Goal: Ask a question

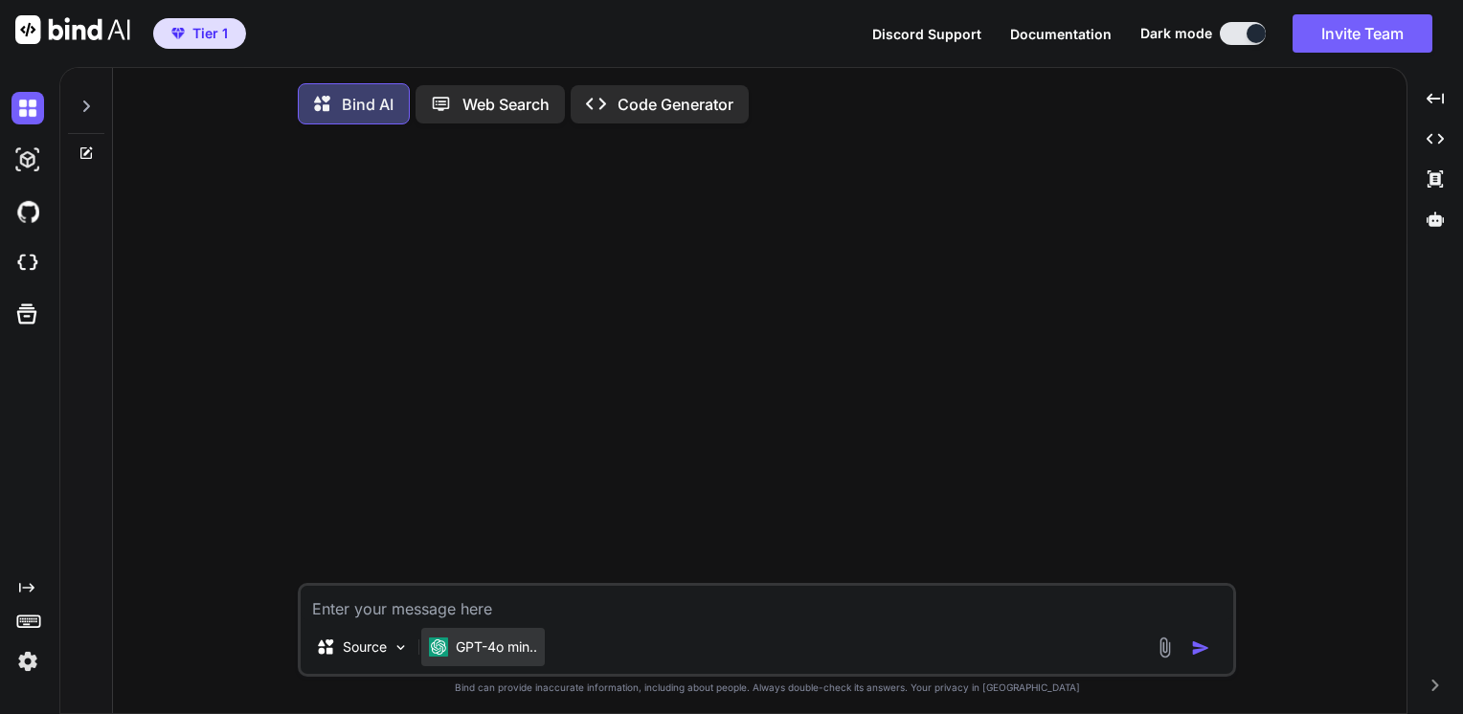
click at [438, 645] on img at bounding box center [438, 647] width 19 height 19
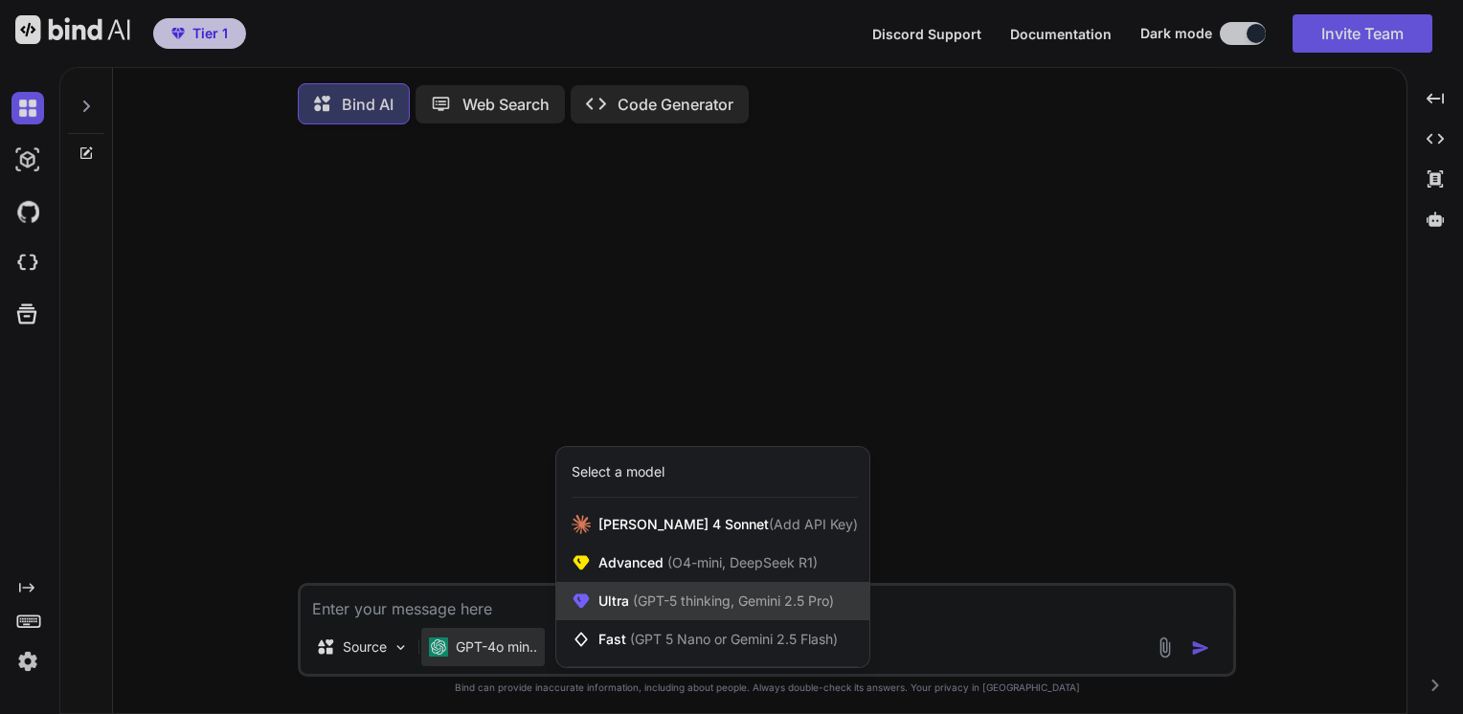
click at [654, 599] on span "(GPT-5 thinking, Gemini 2.5 Pro)" at bounding box center [731, 601] width 205 height 16
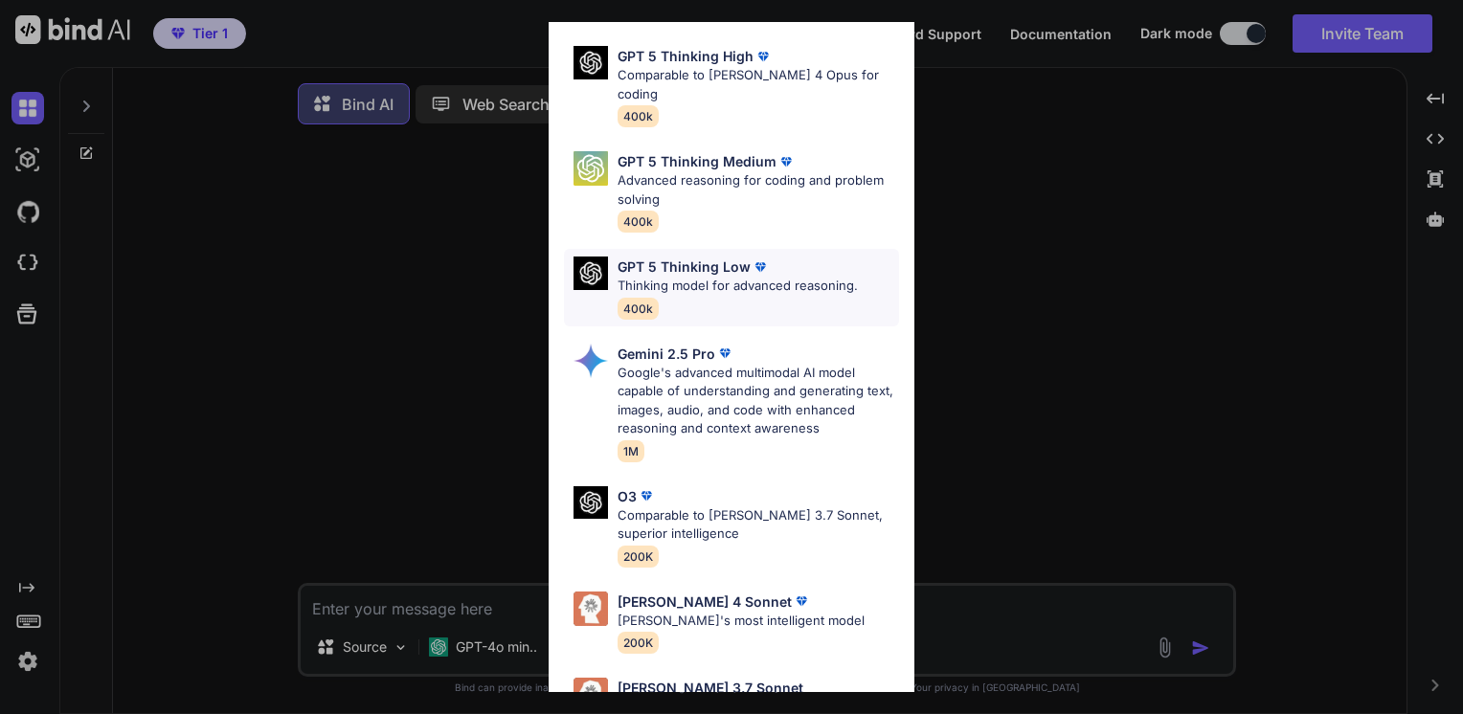
scroll to position [211, 0]
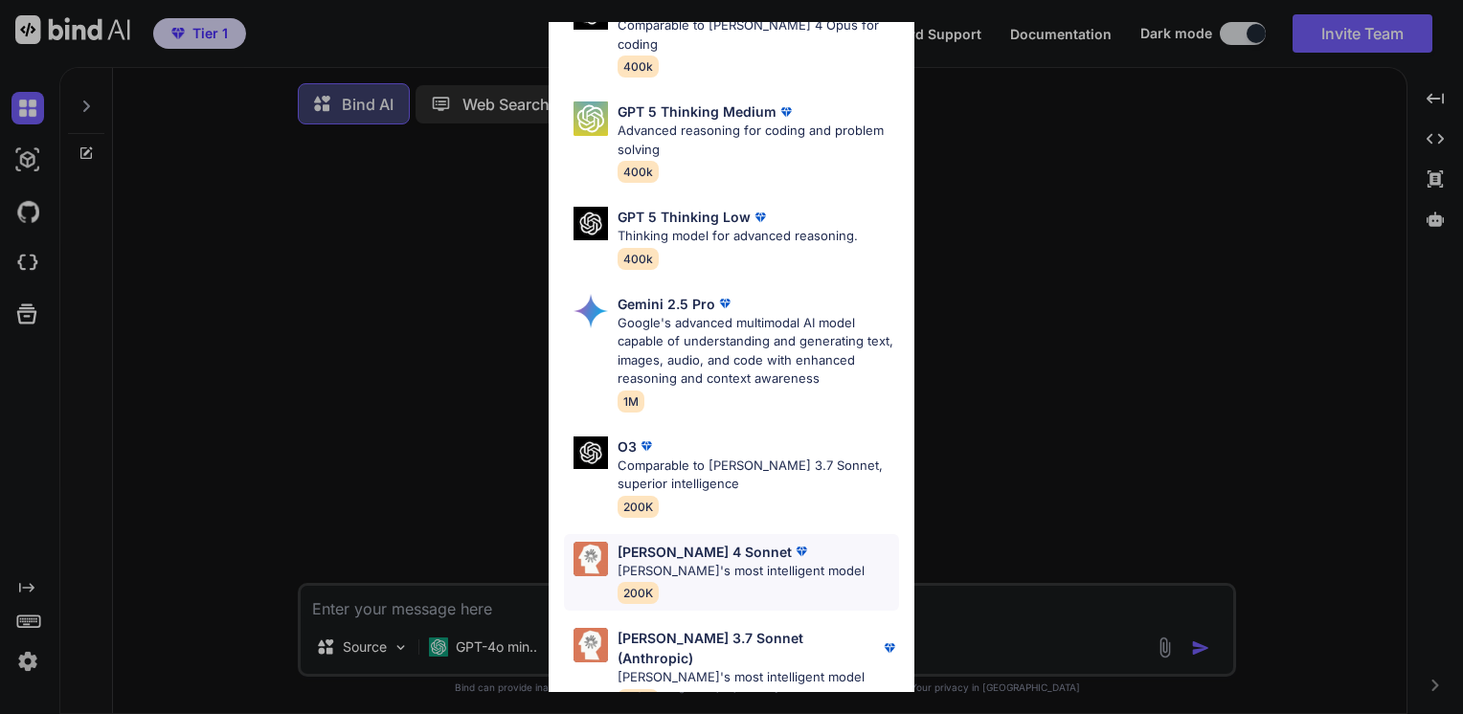
click at [693, 562] on p "[PERSON_NAME]'s most intelligent model" at bounding box center [741, 571] width 247 height 19
type textarea "x"
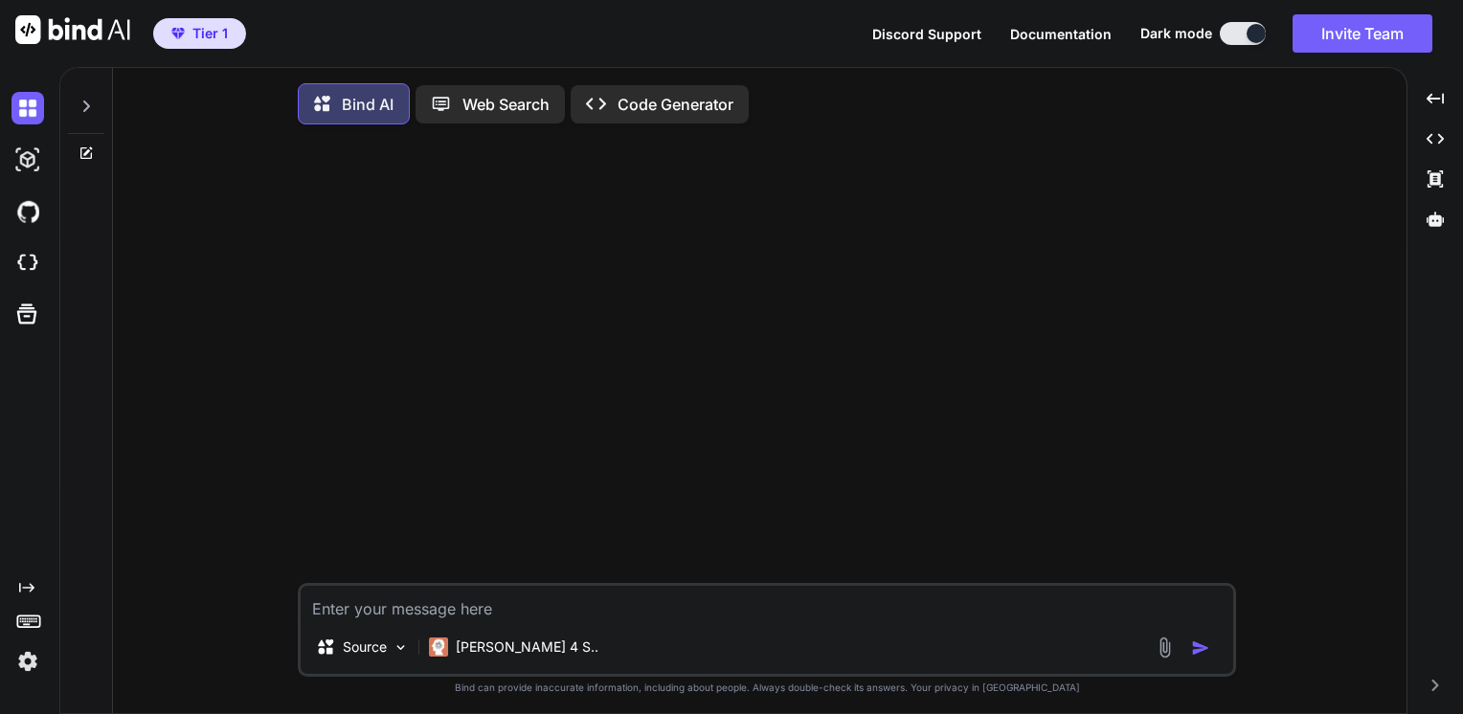
click at [513, 618] on textarea at bounding box center [767, 603] width 933 height 34
type textarea "I"
type textarea "x"
type textarea "I"
type textarea "x"
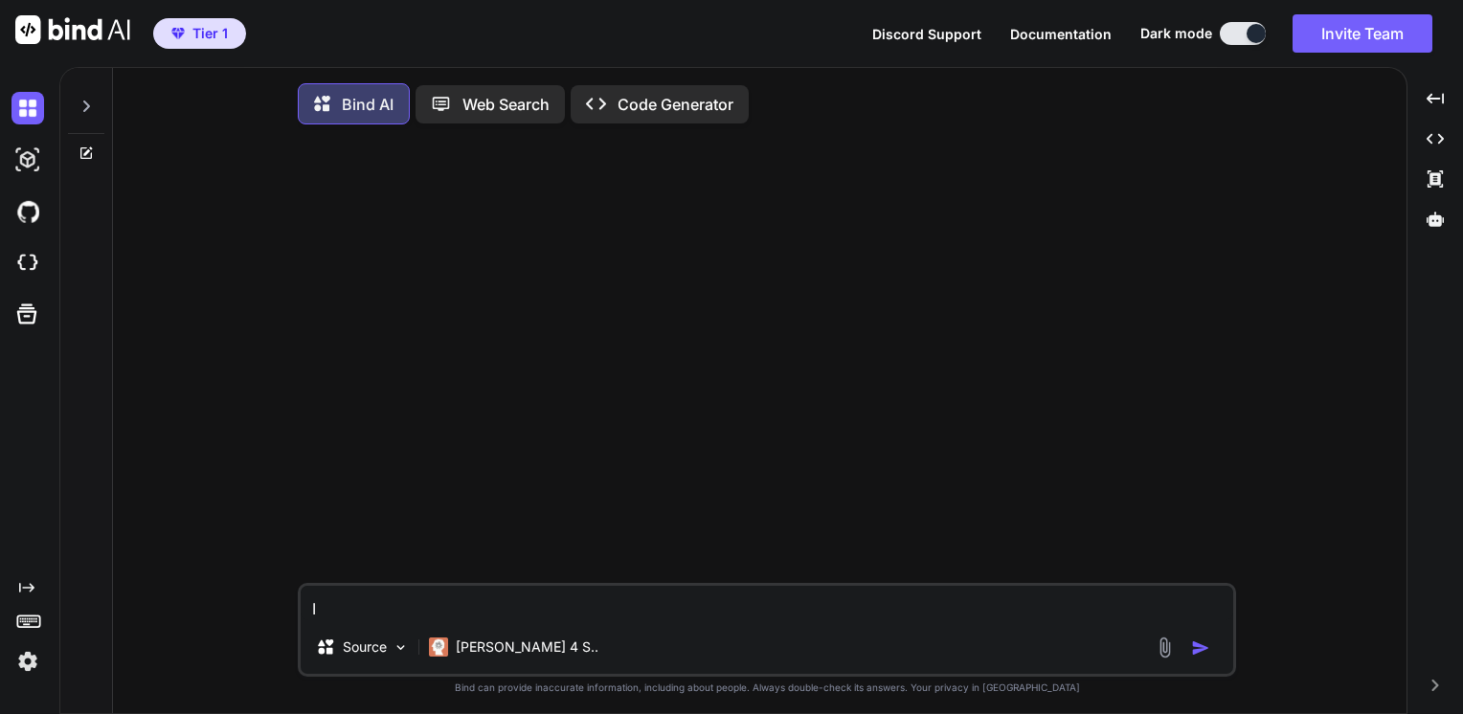
type textarea "I w"
type textarea "x"
type textarea "I wa"
type textarea "x"
type textarea "I wan"
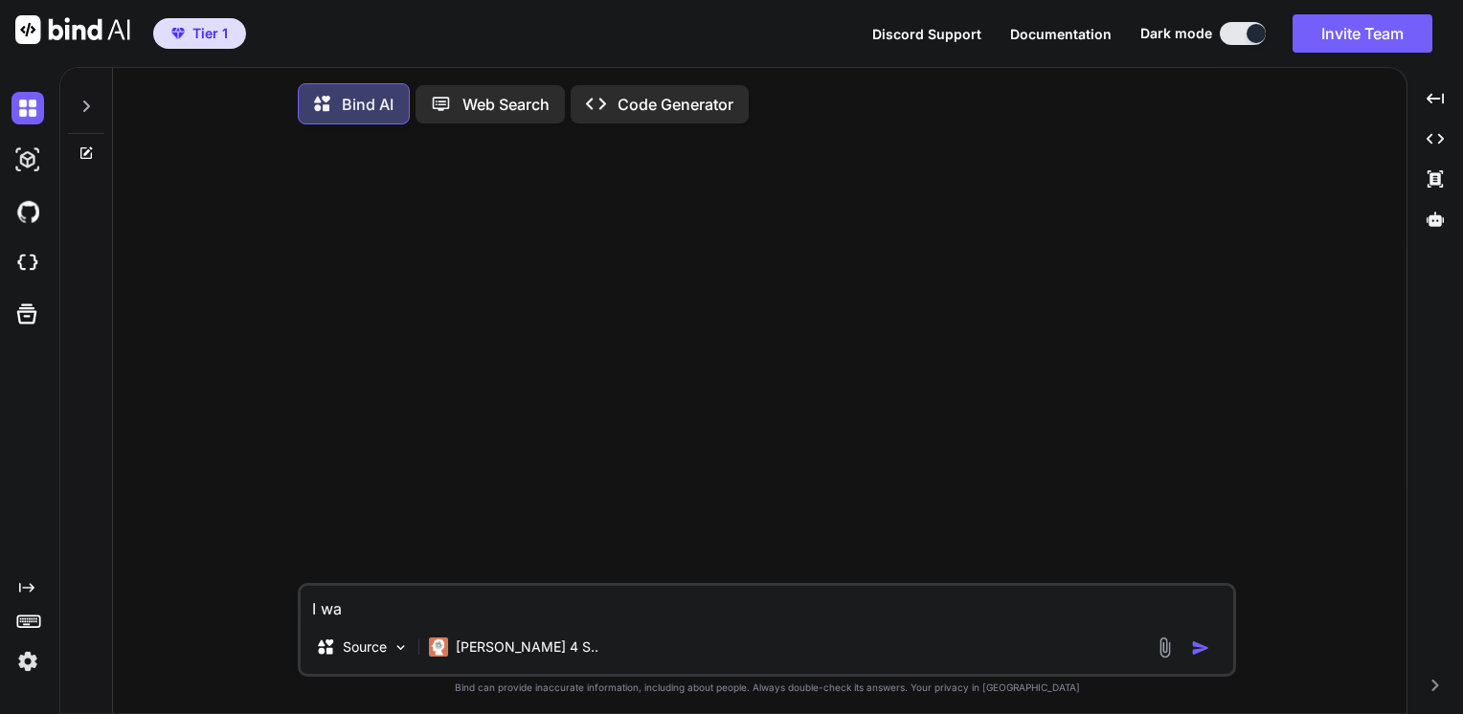
type textarea "x"
type textarea "I want"
type textarea "x"
type textarea "I want"
type textarea "x"
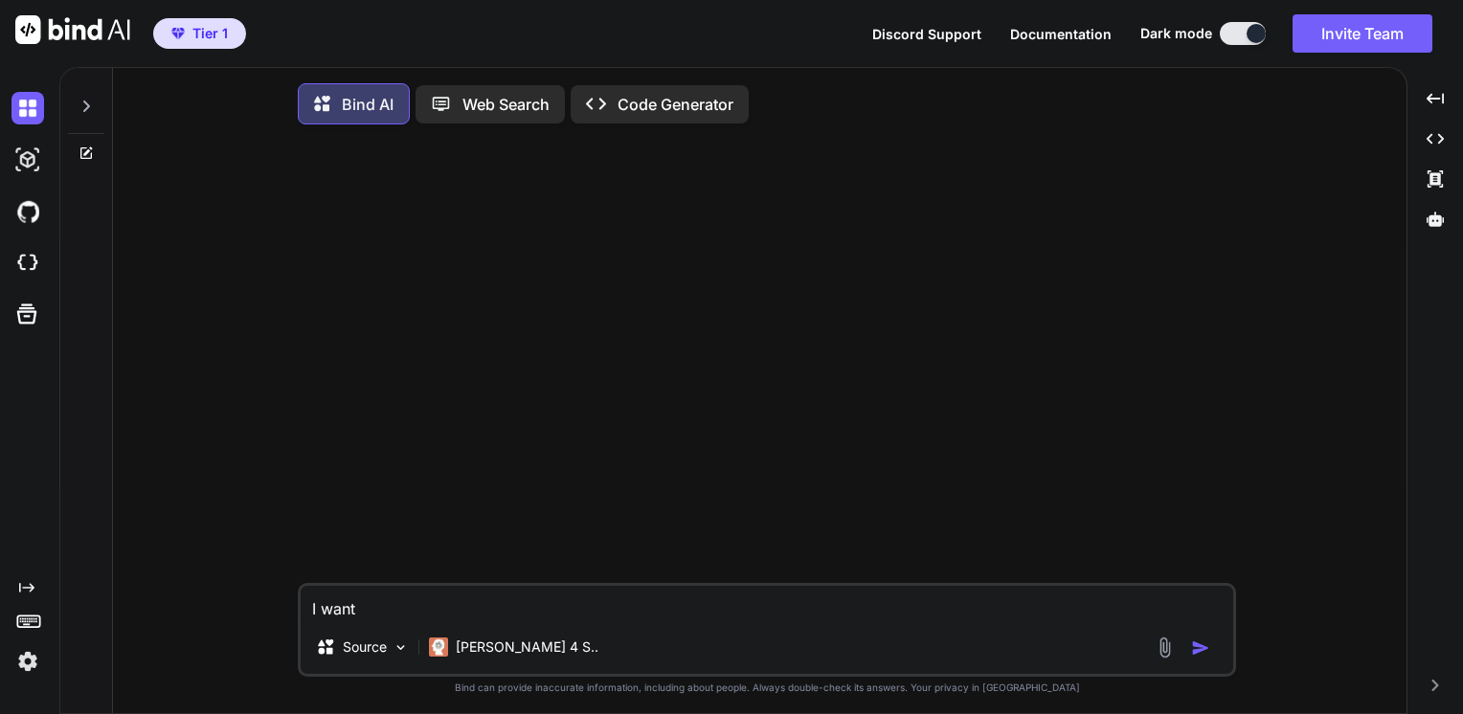
type textarea "I want c"
type textarea "x"
type textarea "I want co"
type textarea "x"
type textarea "I want com"
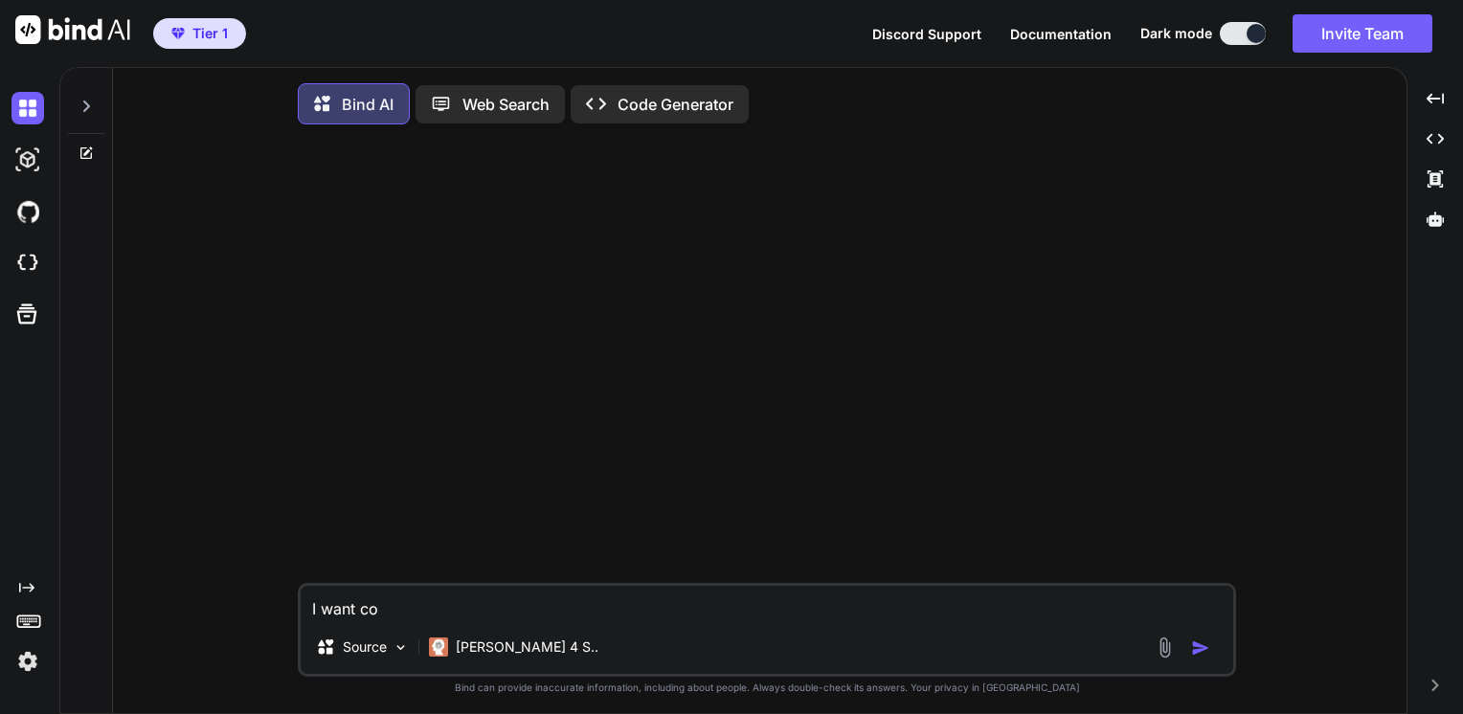
type textarea "x"
type textarea "I want comm"
type textarea "x"
type textarea "I want commm"
type textarea "x"
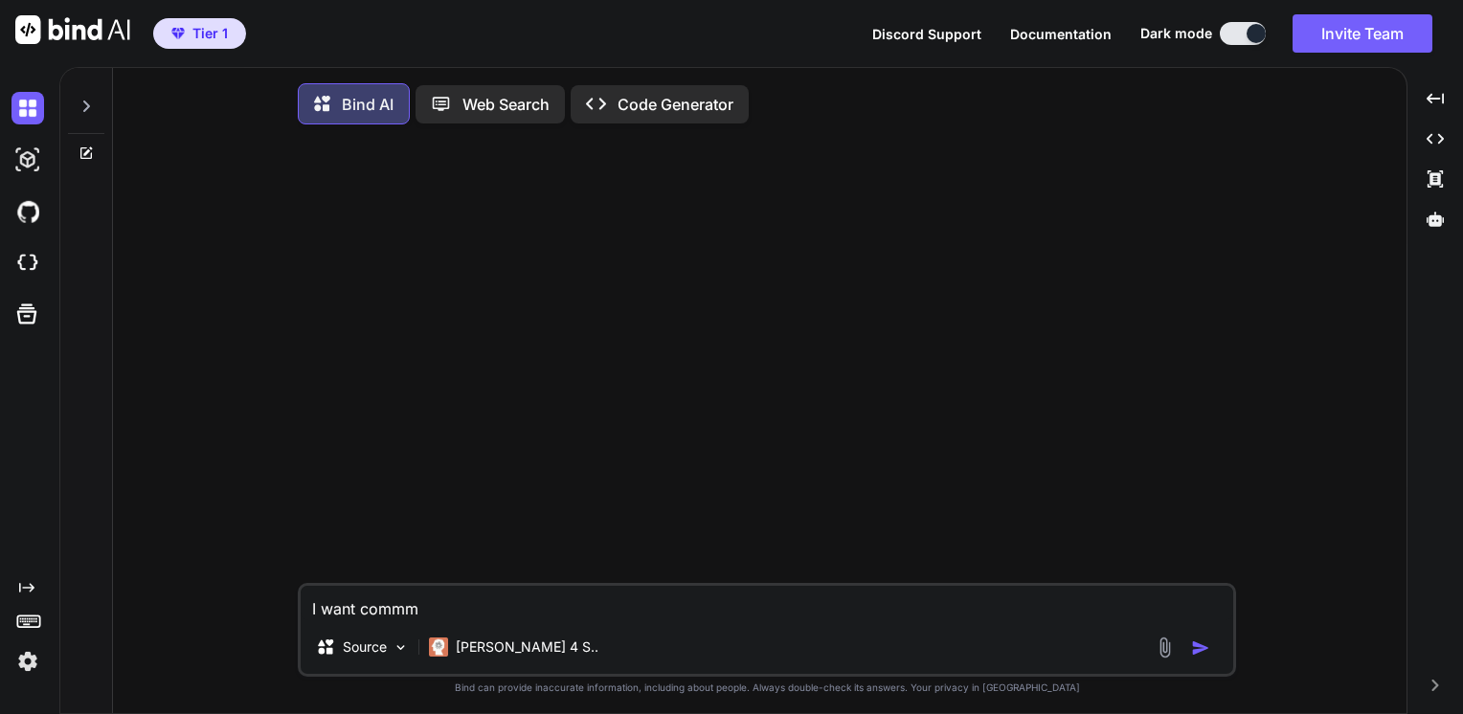
type textarea "I want commma"
type textarea "x"
type textarea "I want commm"
type textarea "x"
type textarea "I want comm"
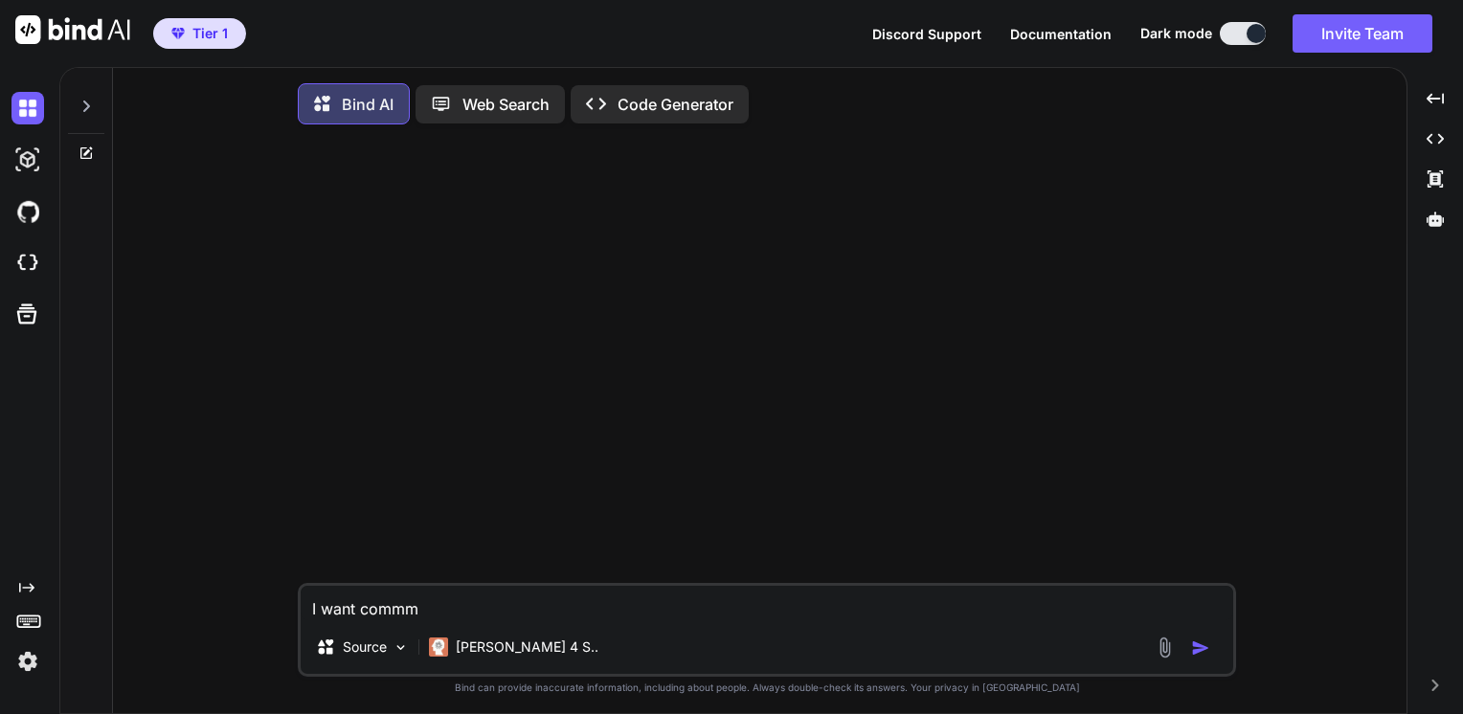
type textarea "x"
type textarea "I want comma"
type textarea "x"
type textarea "I want comman"
type textarea "x"
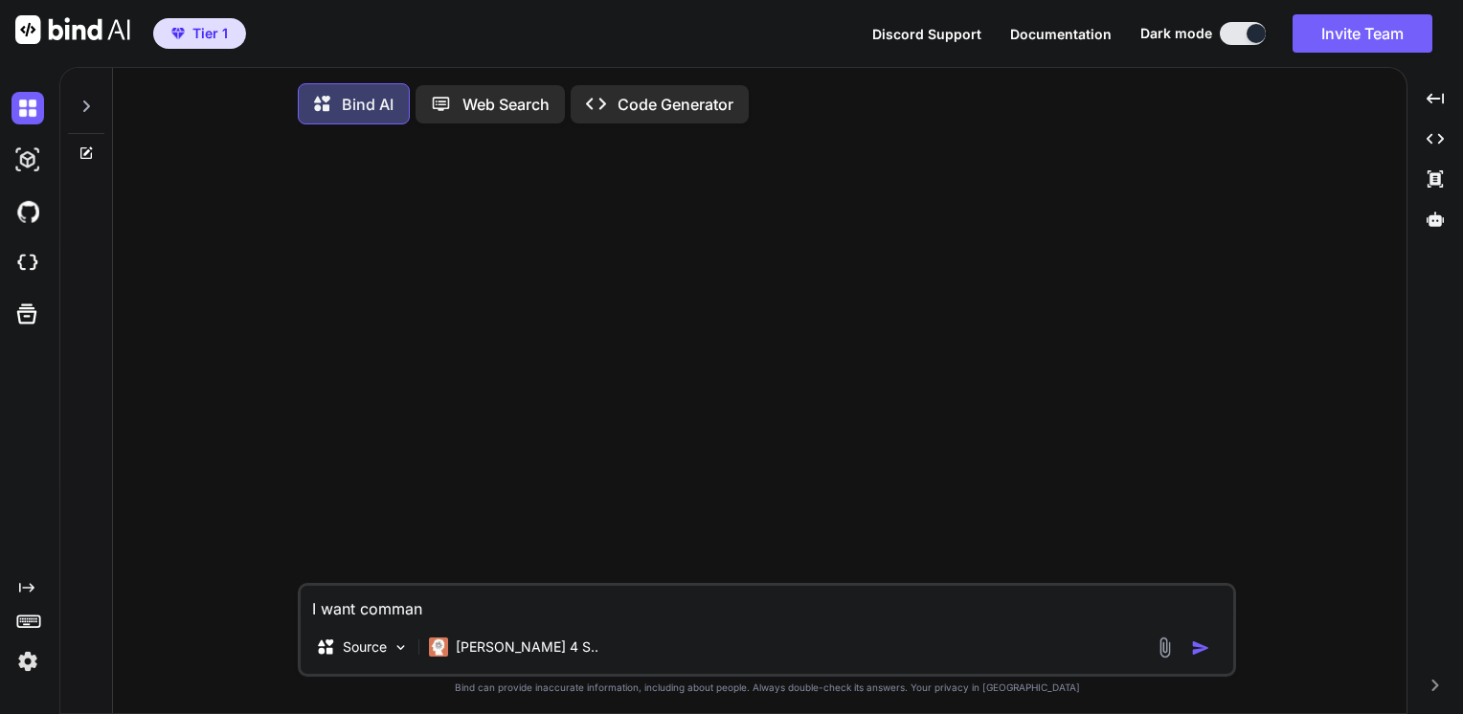
type textarea "I want command"
type textarea "x"
type textarea "I want commands"
type textarea "x"
type textarea "I want commands"
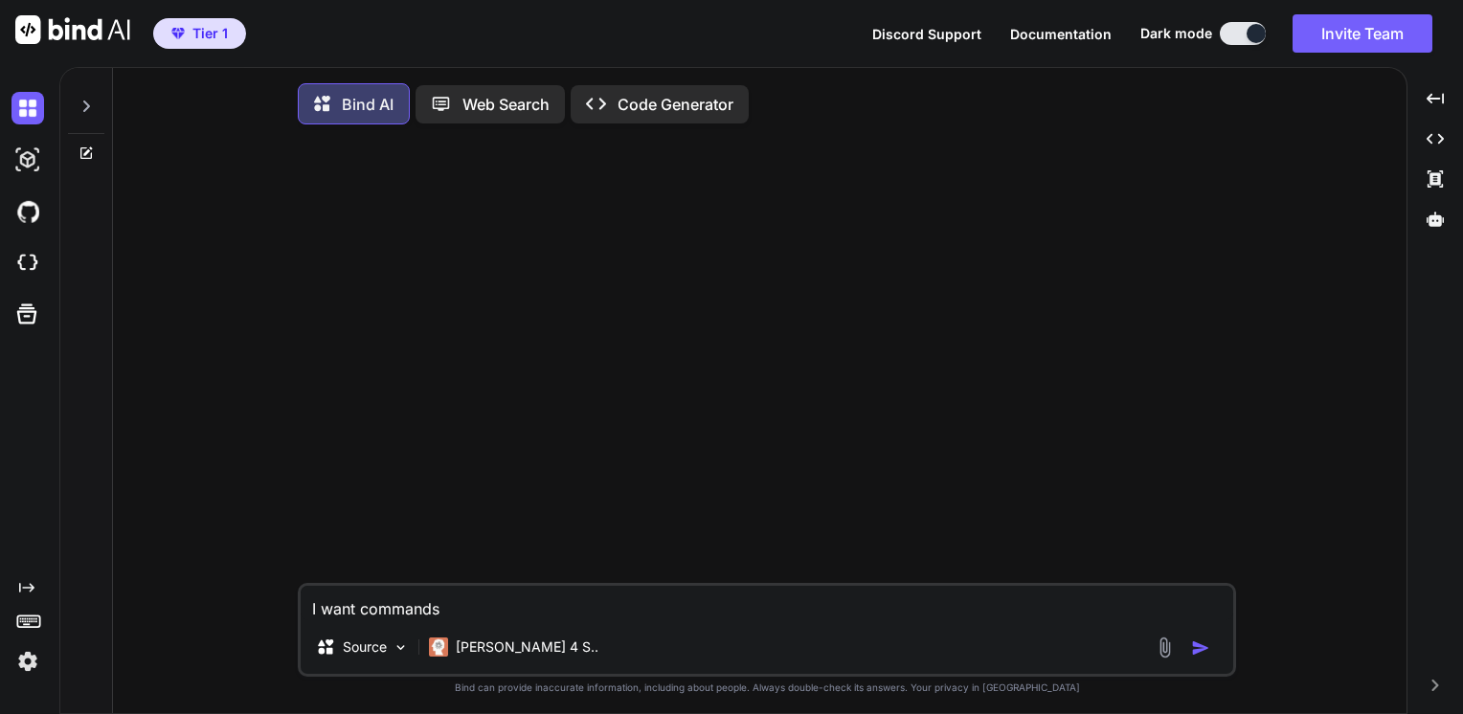
type textarea "x"
type textarea "I want commands t"
type textarea "x"
type textarea "I want commands to"
type textarea "x"
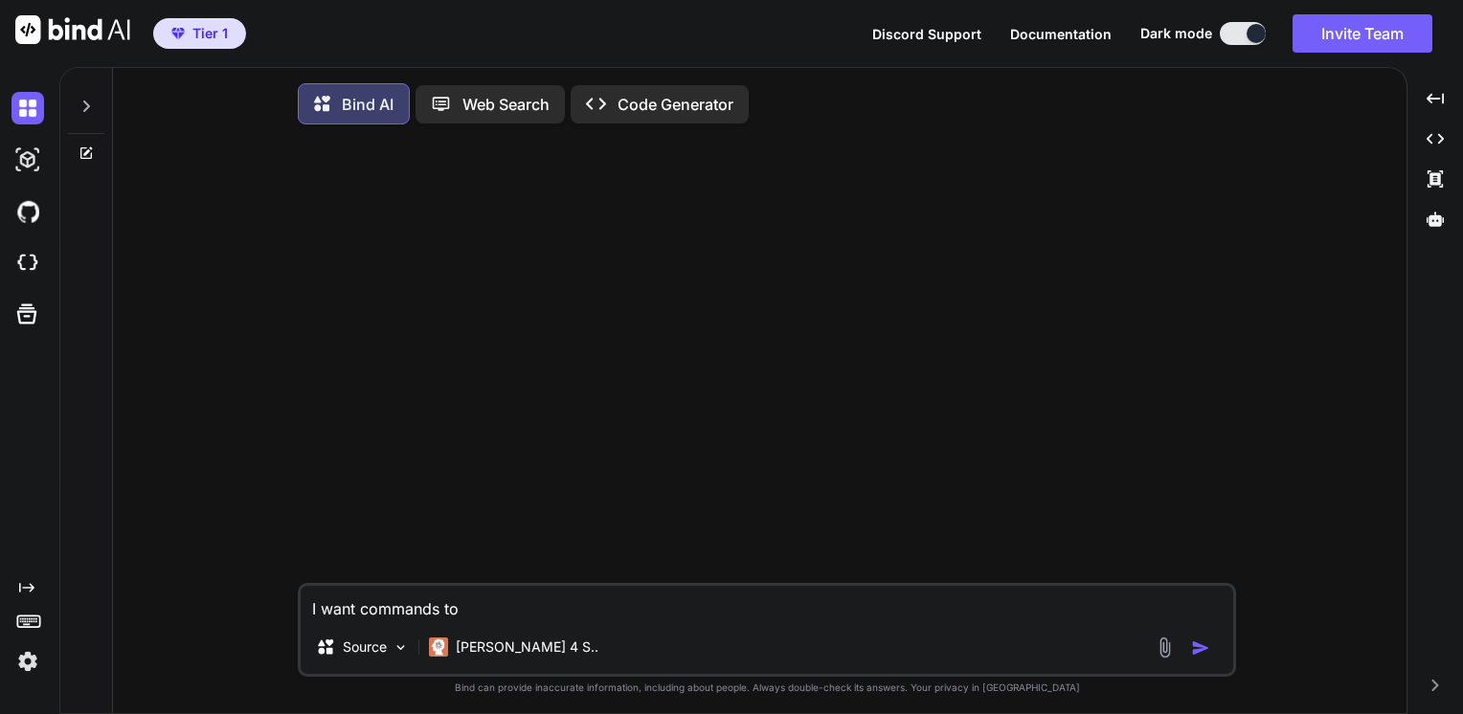
type textarea "I want commands to"
type textarea "x"
type textarea "I want commands to c"
type textarea "x"
type textarea "I want commands to ch"
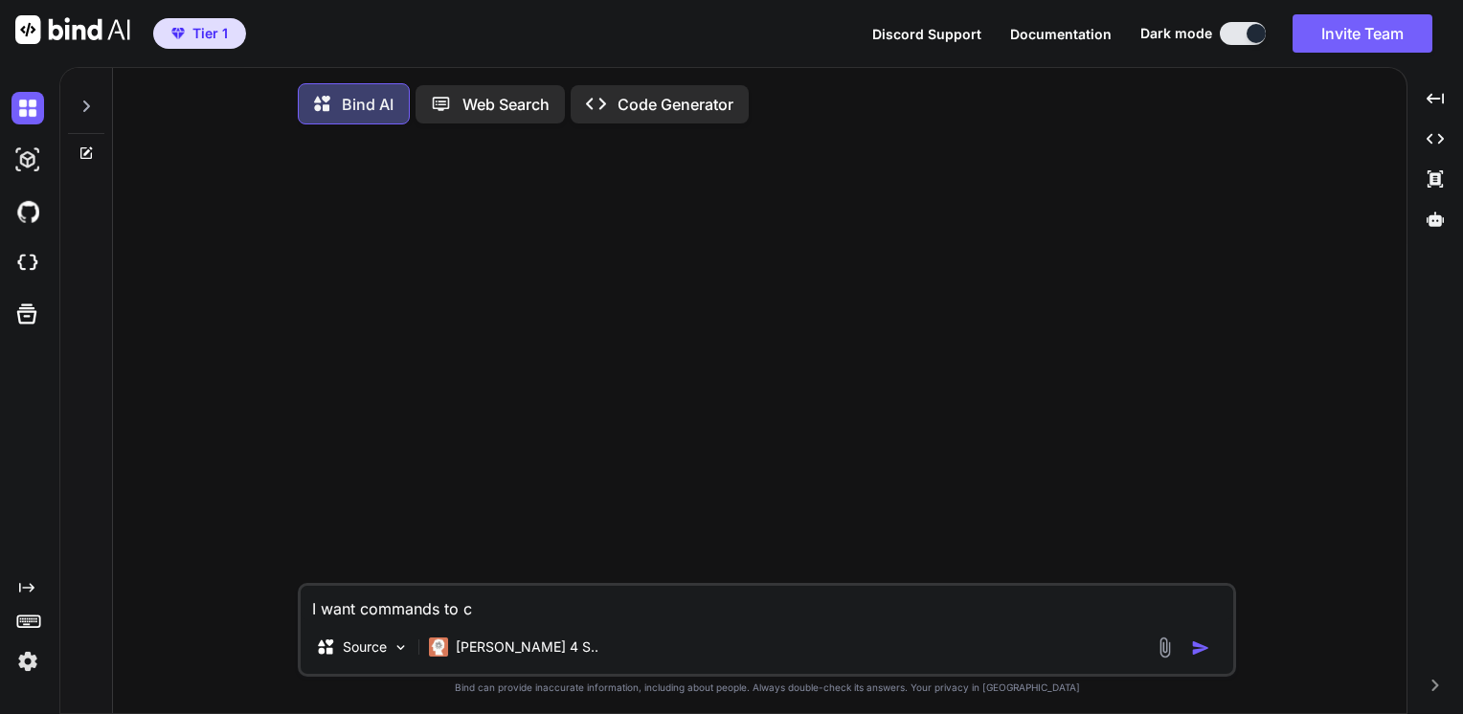
type textarea "x"
type textarea "I want commands to che"
type textarea "x"
type textarea "I want commands to chec"
type textarea "x"
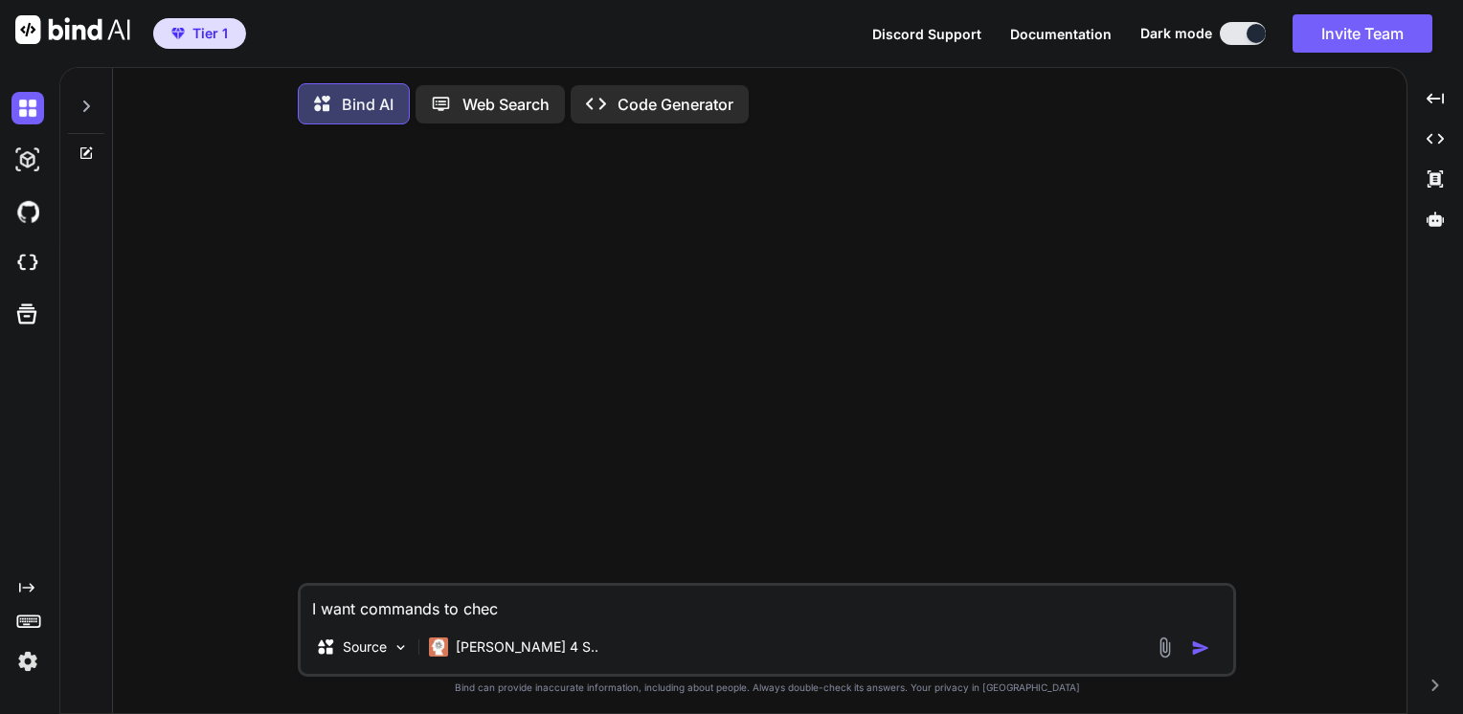
type textarea "I want commands to check"
type textarea "x"
type textarea "I want commands to check"
type textarea "x"
type textarea "I want commands to check m"
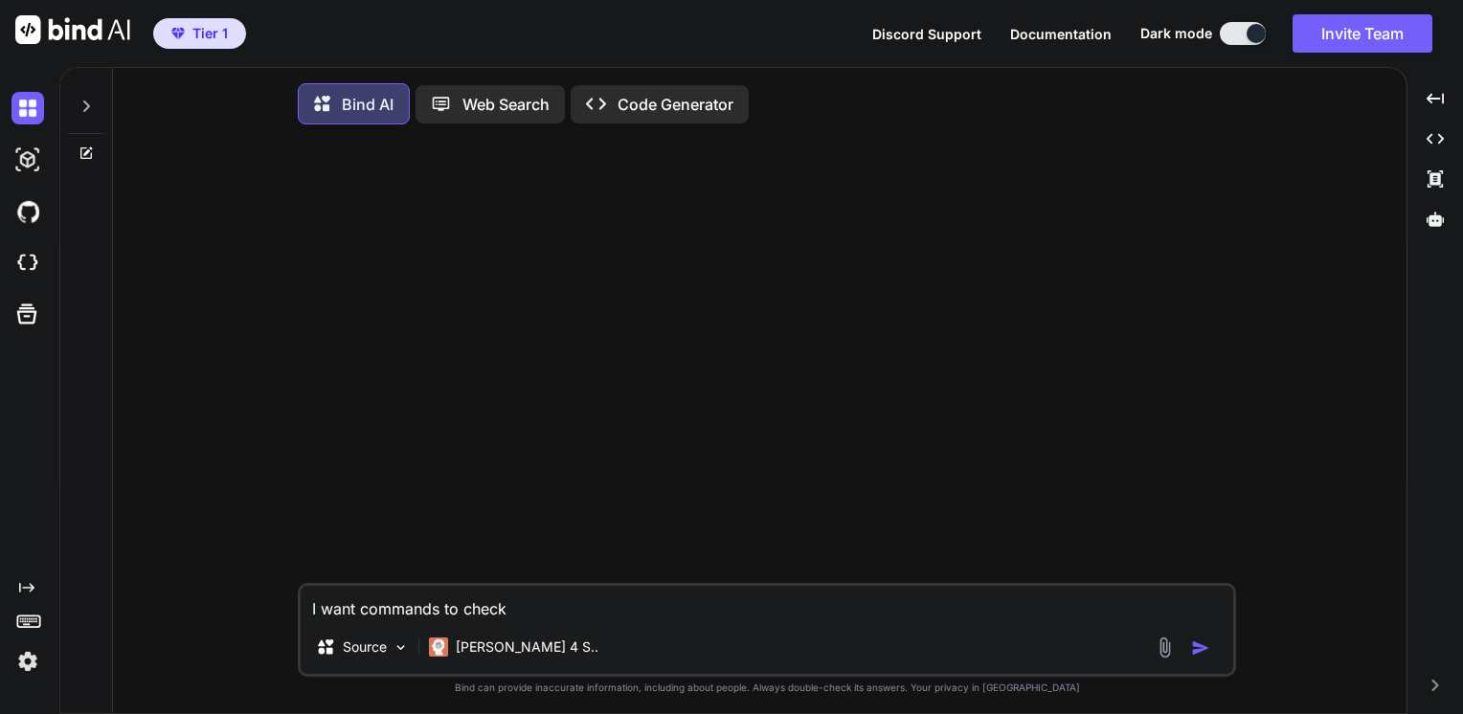
type textarea "x"
type textarea "I want commands to check my"
type textarea "x"
type textarea "I want commands to check my"
type textarea "x"
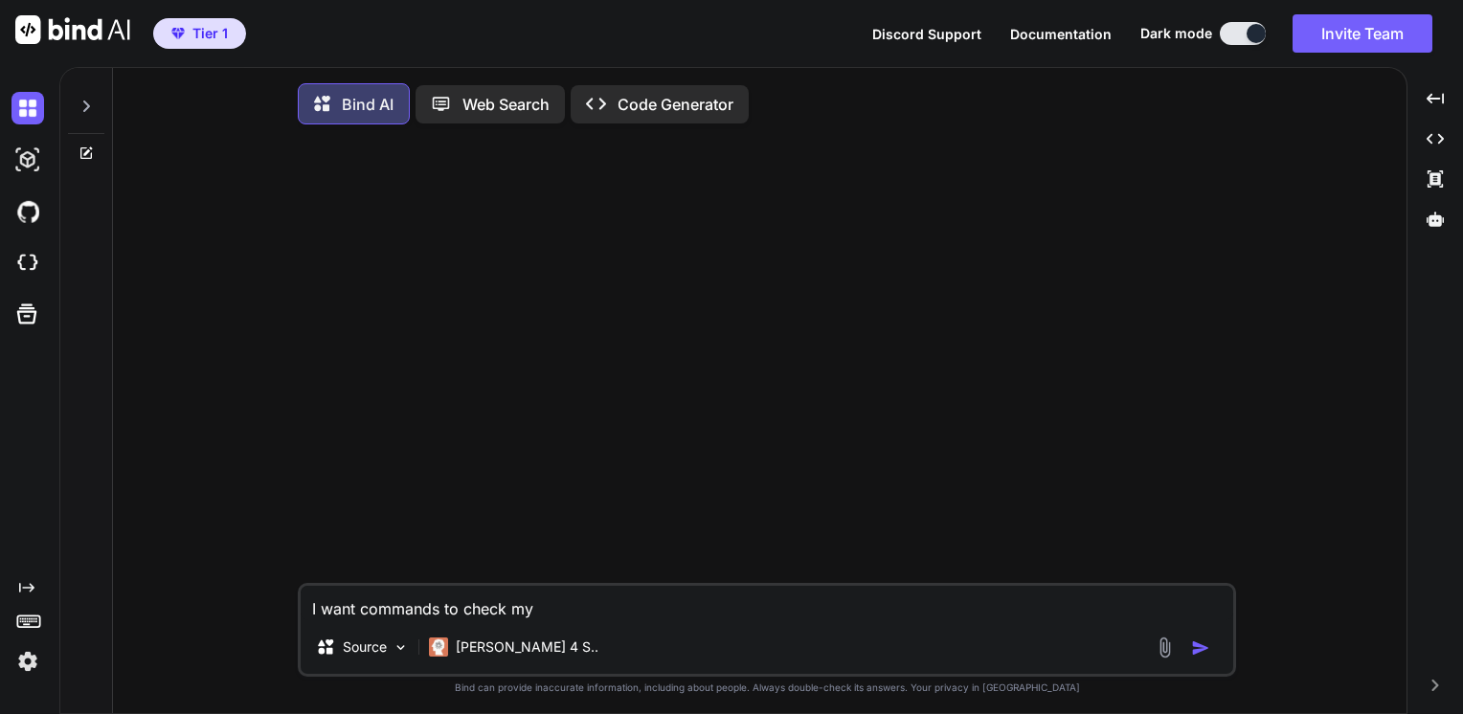
type textarea "I want commands to check my d"
type textarea "x"
type textarea "I want commands to check my di"
type textarea "x"
type textarea "I want commands to check my dis"
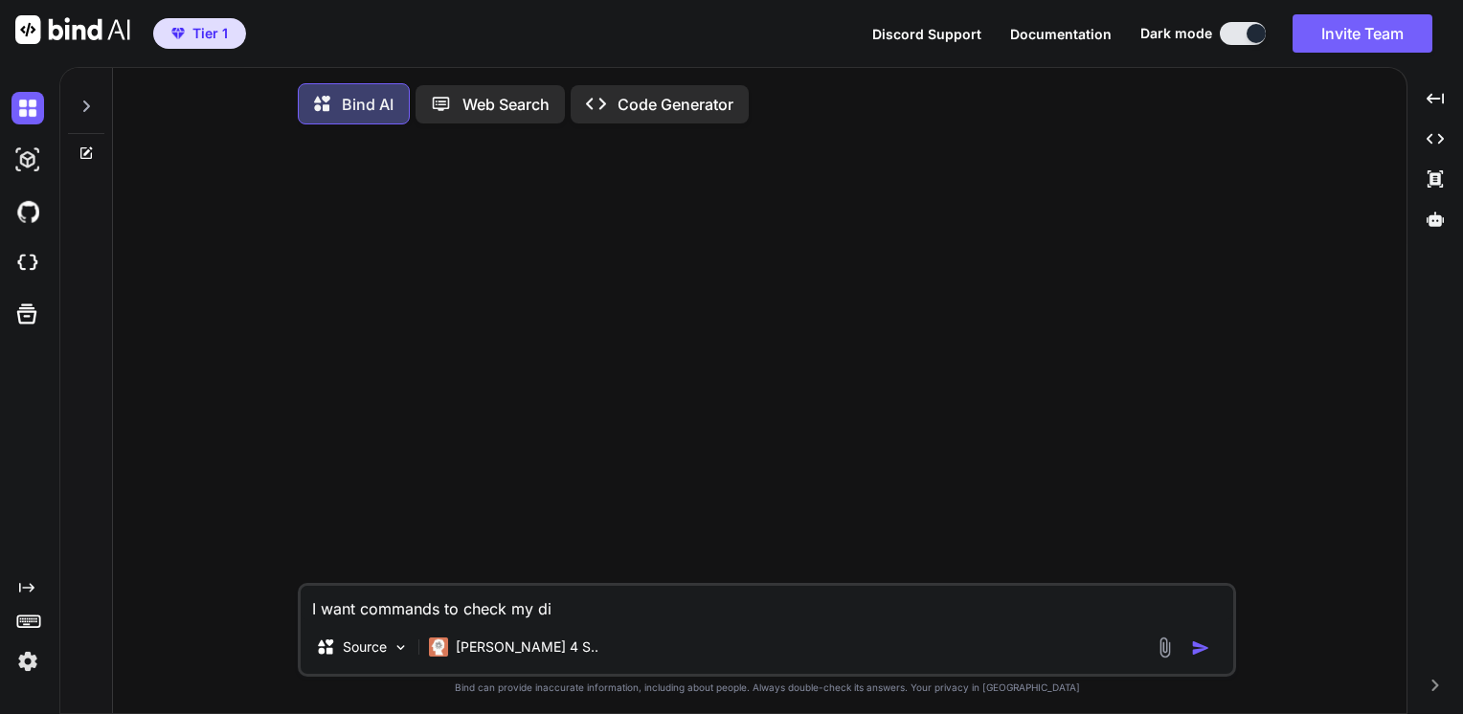
type textarea "x"
type textarea "I want commands to check my disk"
type textarea "x"
type textarea "I want commands to check my disk"
type textarea "x"
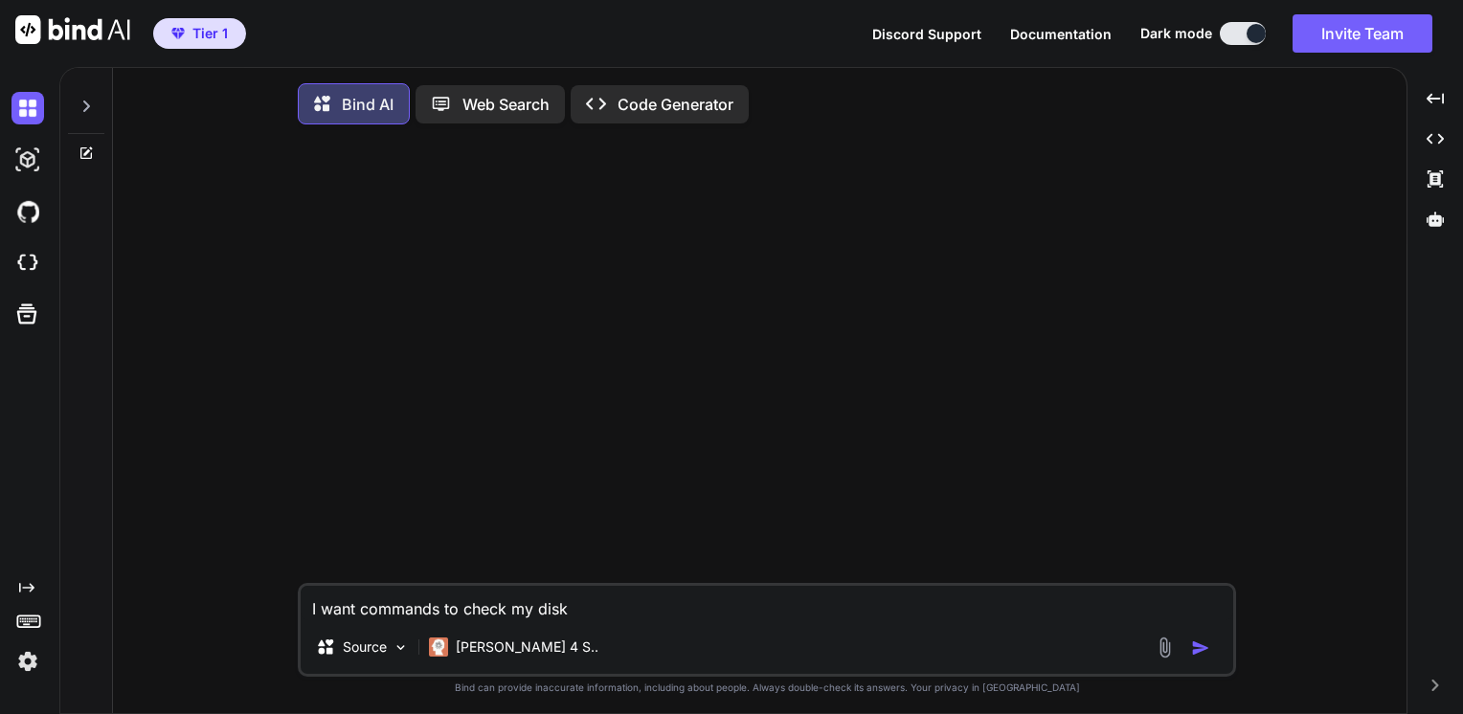
type textarea "I want commands to check my disk s"
type textarea "x"
type textarea "I want commands to check my disk sp"
type textarea "x"
type textarea "I want commands to check my disk spa"
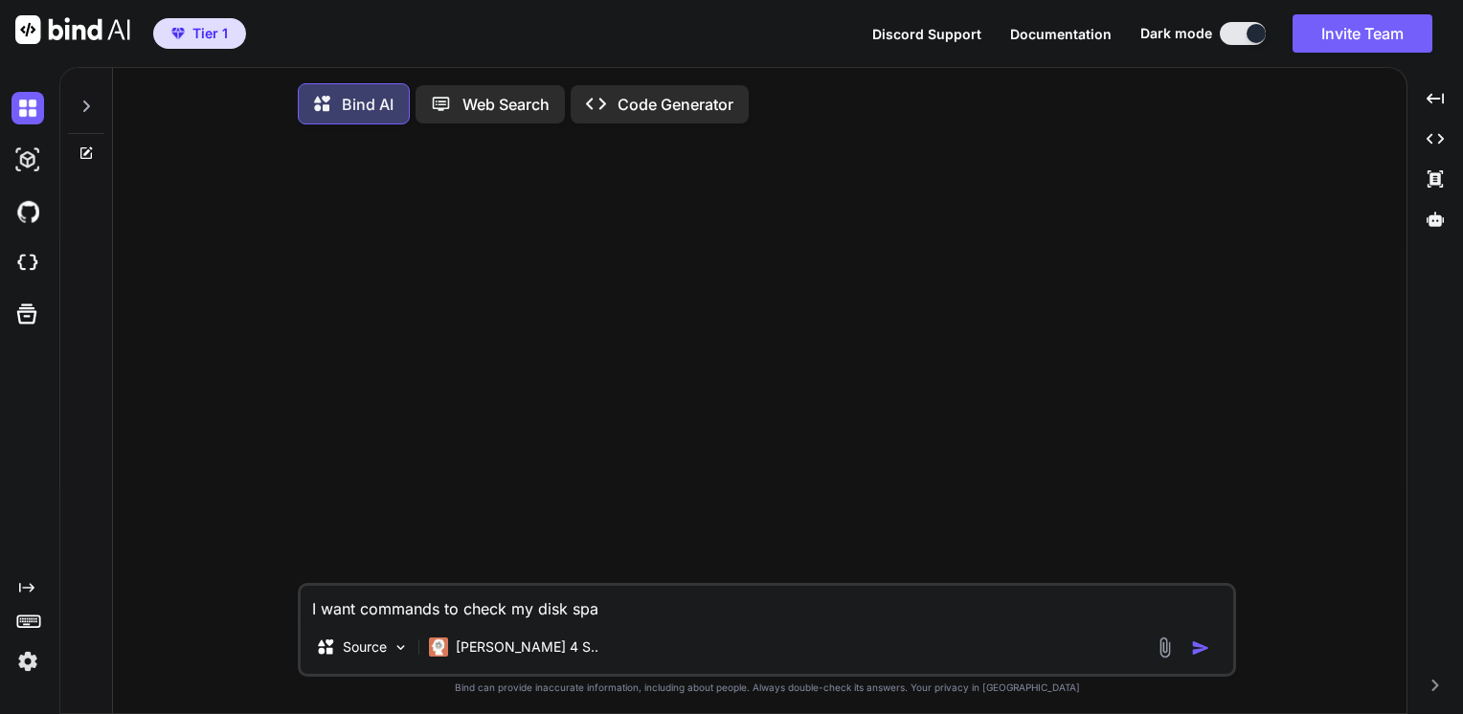
type textarea "x"
type textarea "I want commands to check my disk spac"
type textarea "x"
type textarea "I want commands to check my disk space"
type textarea "x"
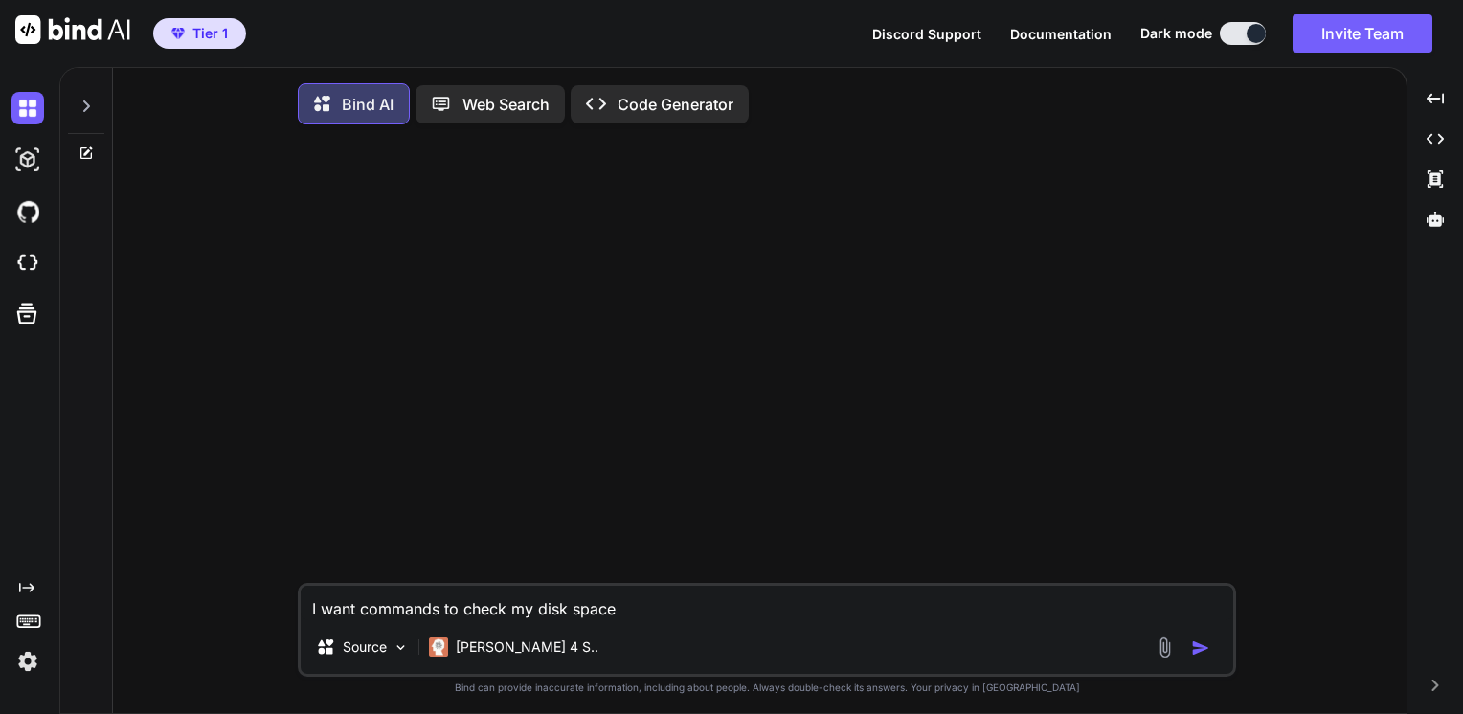
type textarea "I want commands to check my disk space"
type textarea "x"
type textarea "I want commands to check my disk space u"
type textarea "x"
type textarea "I want commands to check my disk space us"
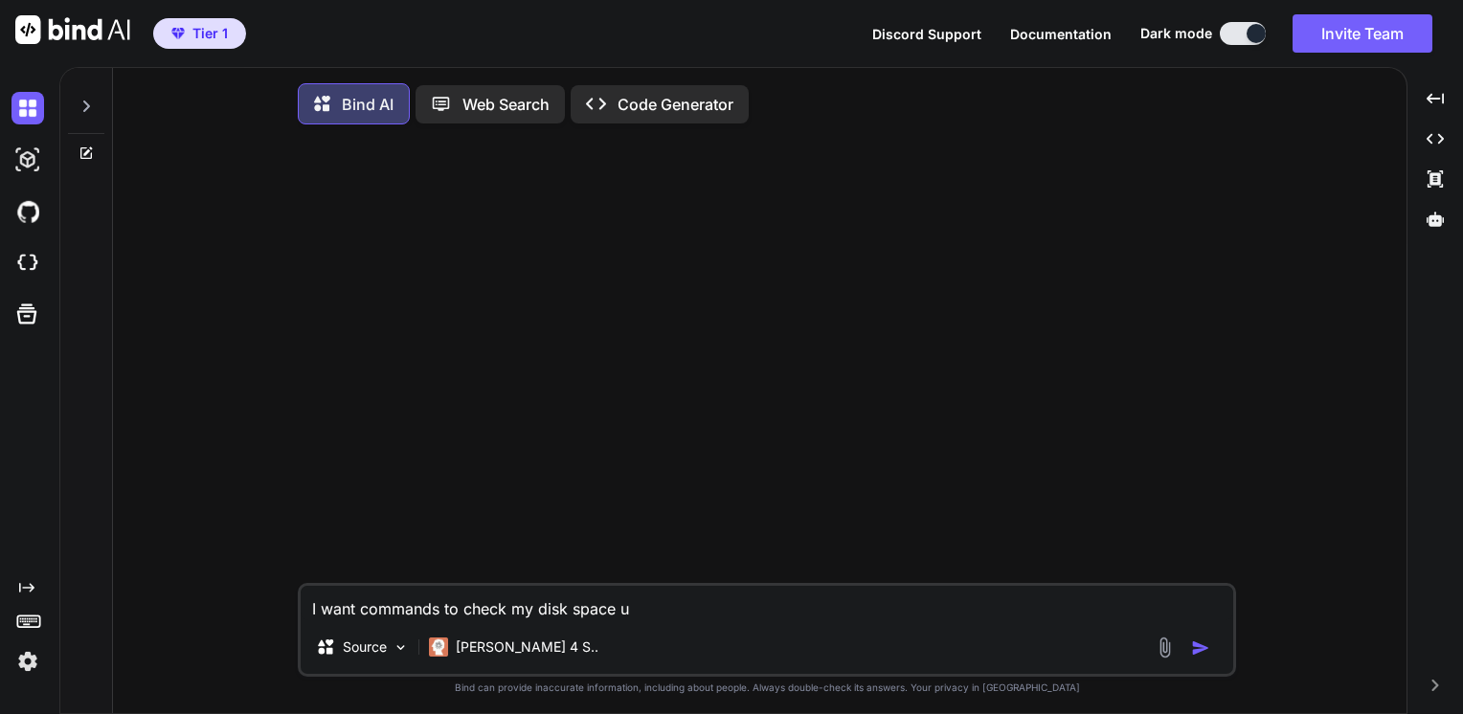
type textarea "x"
type textarea "I want commands to check my disk space [GEOGRAPHIC_DATA]"
type textarea "x"
type textarea "I want commands to check my disk space usag"
type textarea "x"
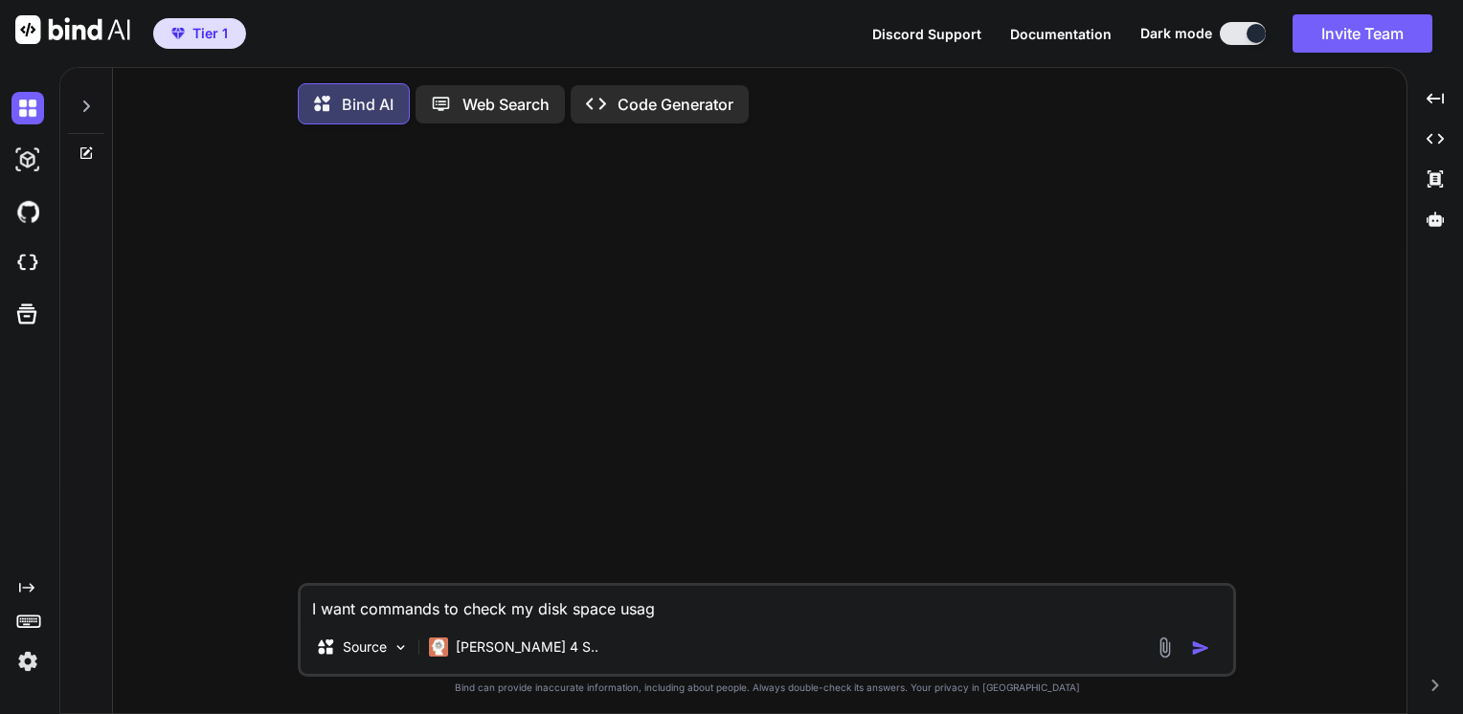
type textarea "I want commands to check my disk space usage"
type textarea "x"
type textarea "I want commands to check my disk space usage"
type textarea "x"
type textarea "I want commands to check my disk space usage o"
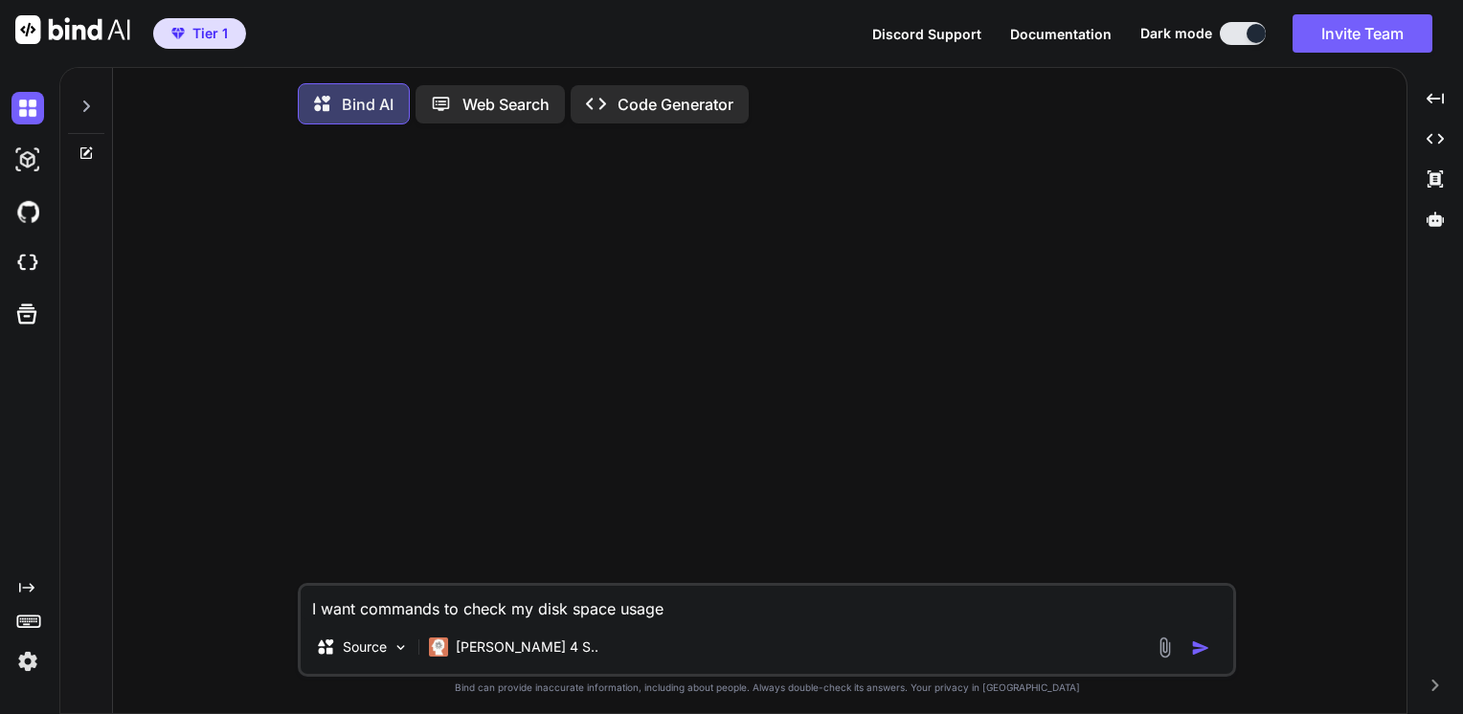
type textarea "x"
type textarea "I want commands to check my disk space usage on"
type textarea "x"
type textarea "I want commands to check my disk space usage on"
type textarea "x"
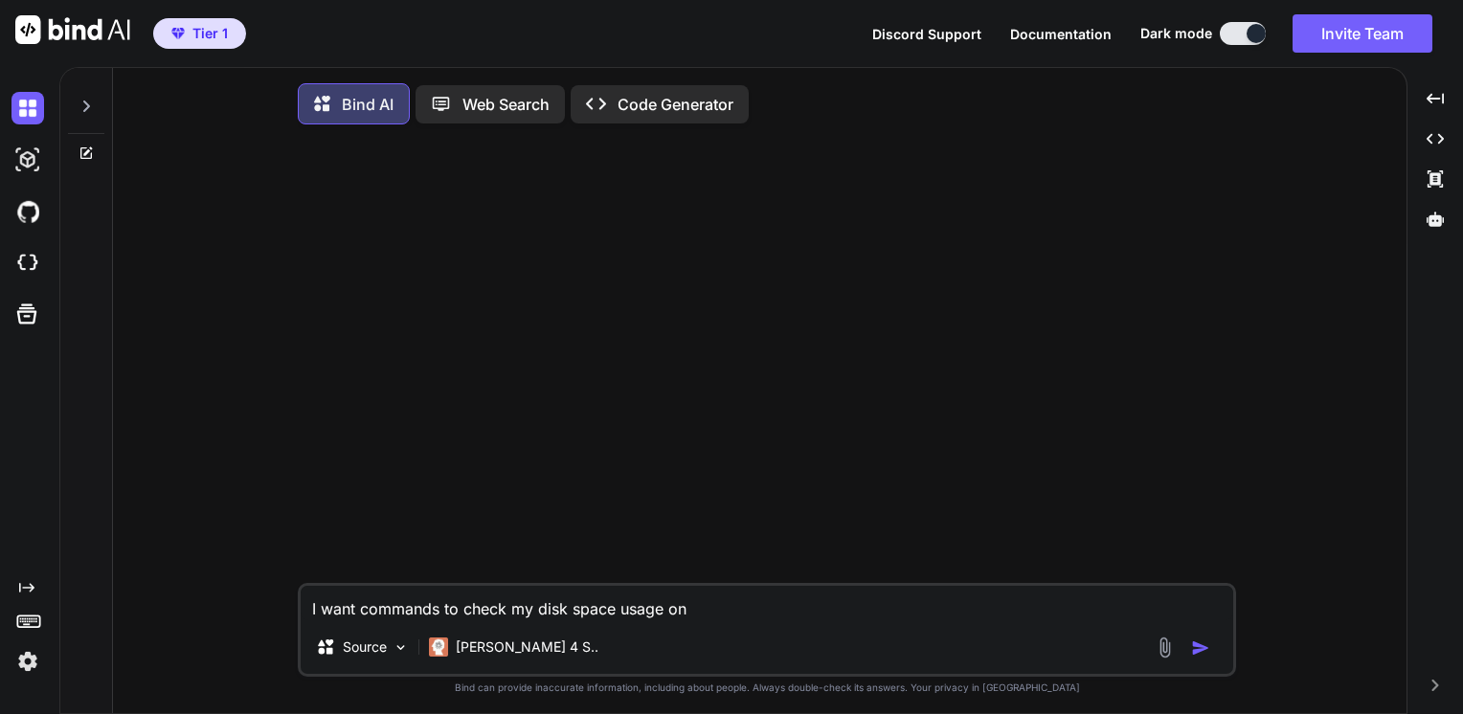
type textarea "I want commands to check my disk space usage on m"
type textarea "x"
type textarea "I want commands to check my disk space usage on my"
type textarea "x"
type textarea "I want commands to check my disk space usage on my"
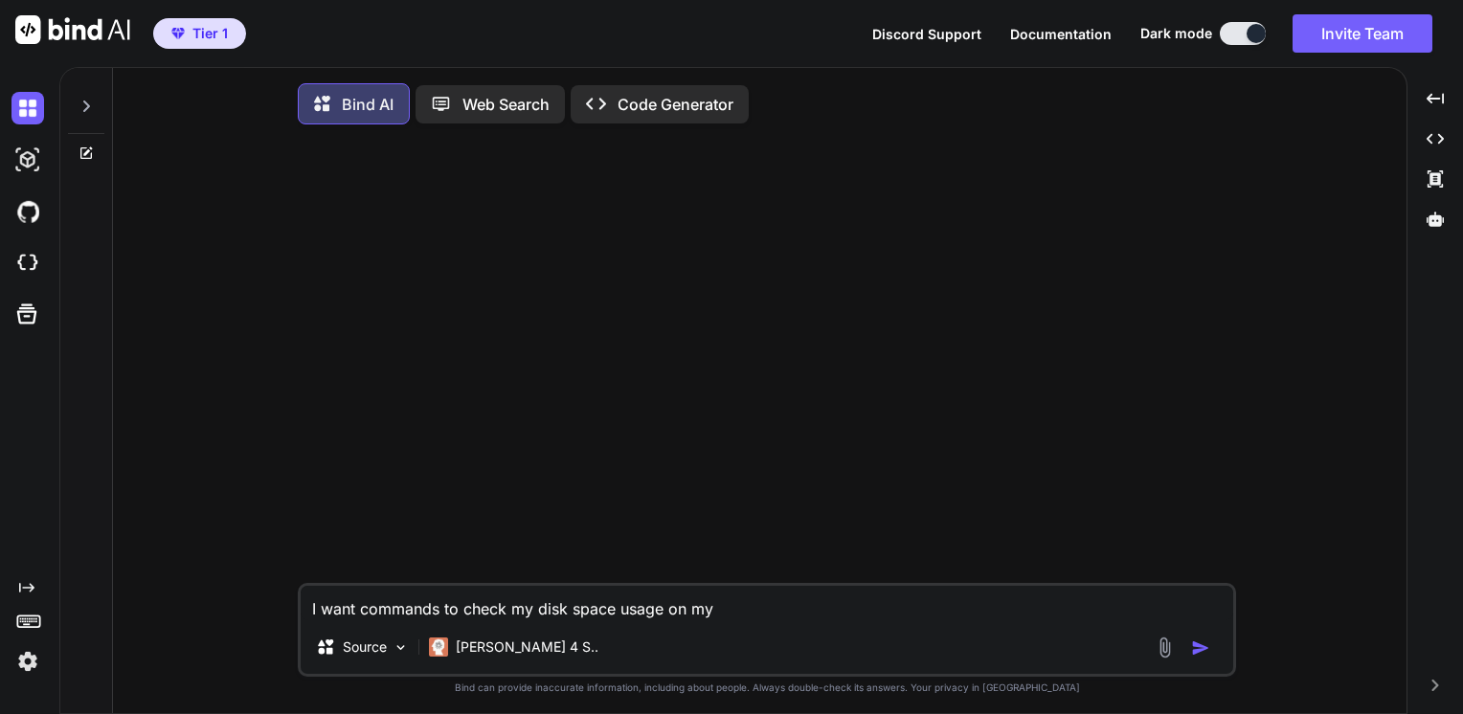
type textarea "x"
type textarea "I want commands to check my disk space usage on my s"
type textarea "x"
type textarea "I want commands to check my disk space usage on my se"
type textarea "x"
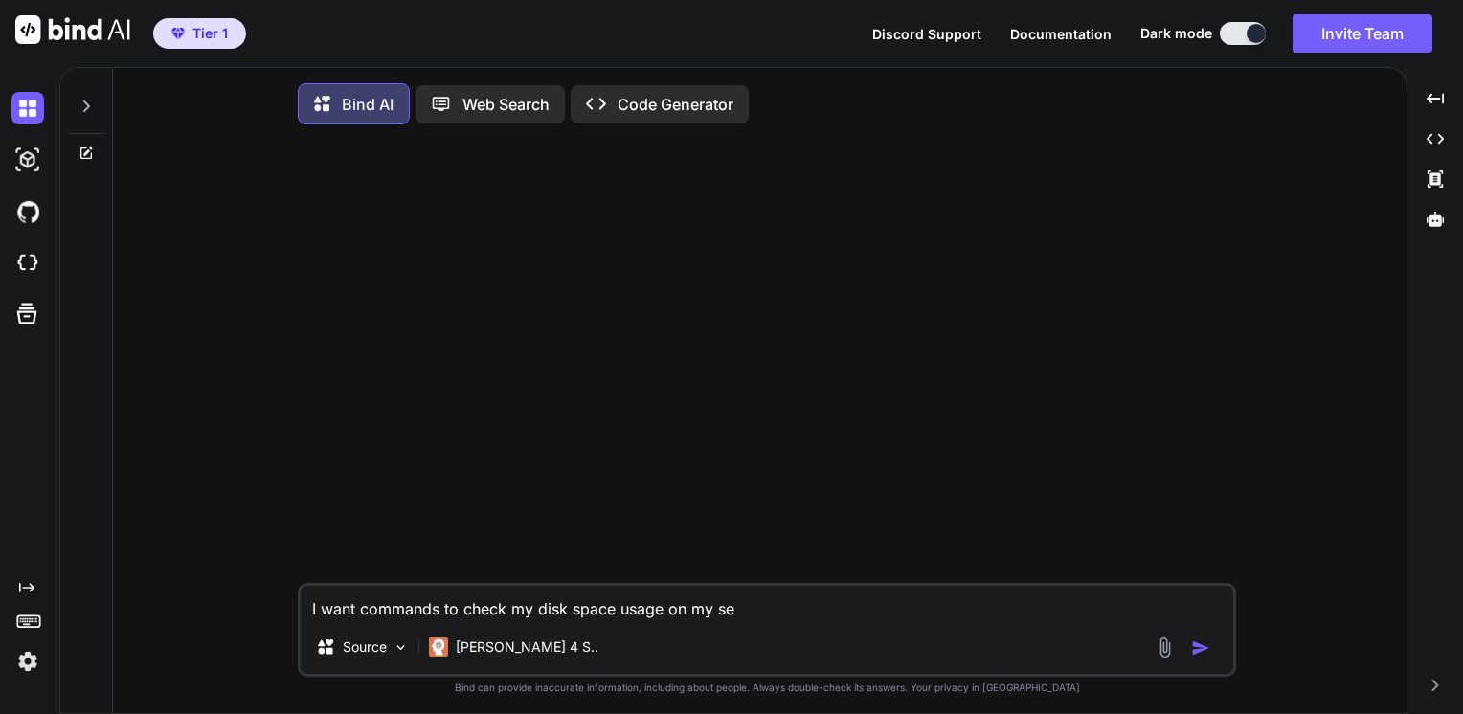
type textarea "I want commands to check my disk space usage on my ser"
type textarea "x"
type textarea "I want commands to check my disk space usage on my serv"
type textarea "x"
type textarea "I want commands to check my disk space usage on my serve"
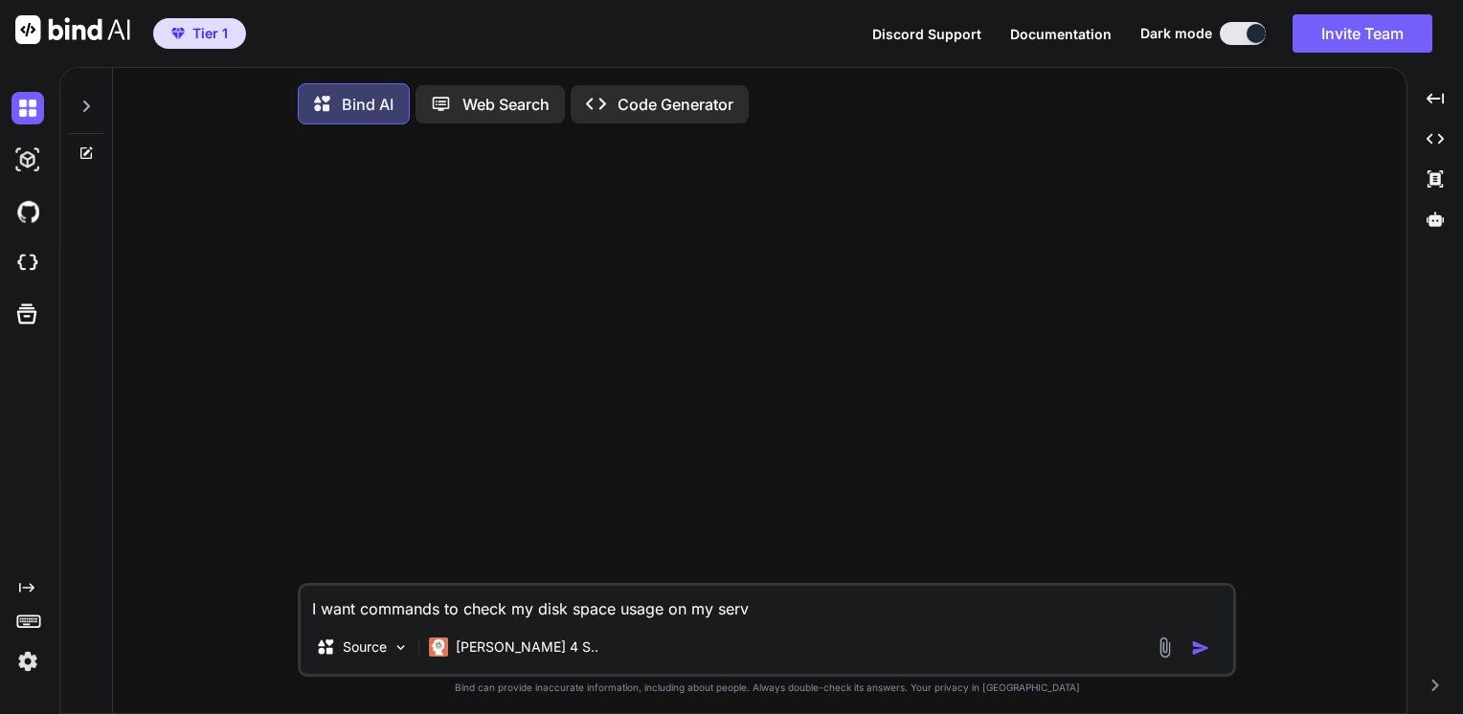
type textarea "x"
type textarea "I want commands to check my disk space usage on my server"
type textarea "x"
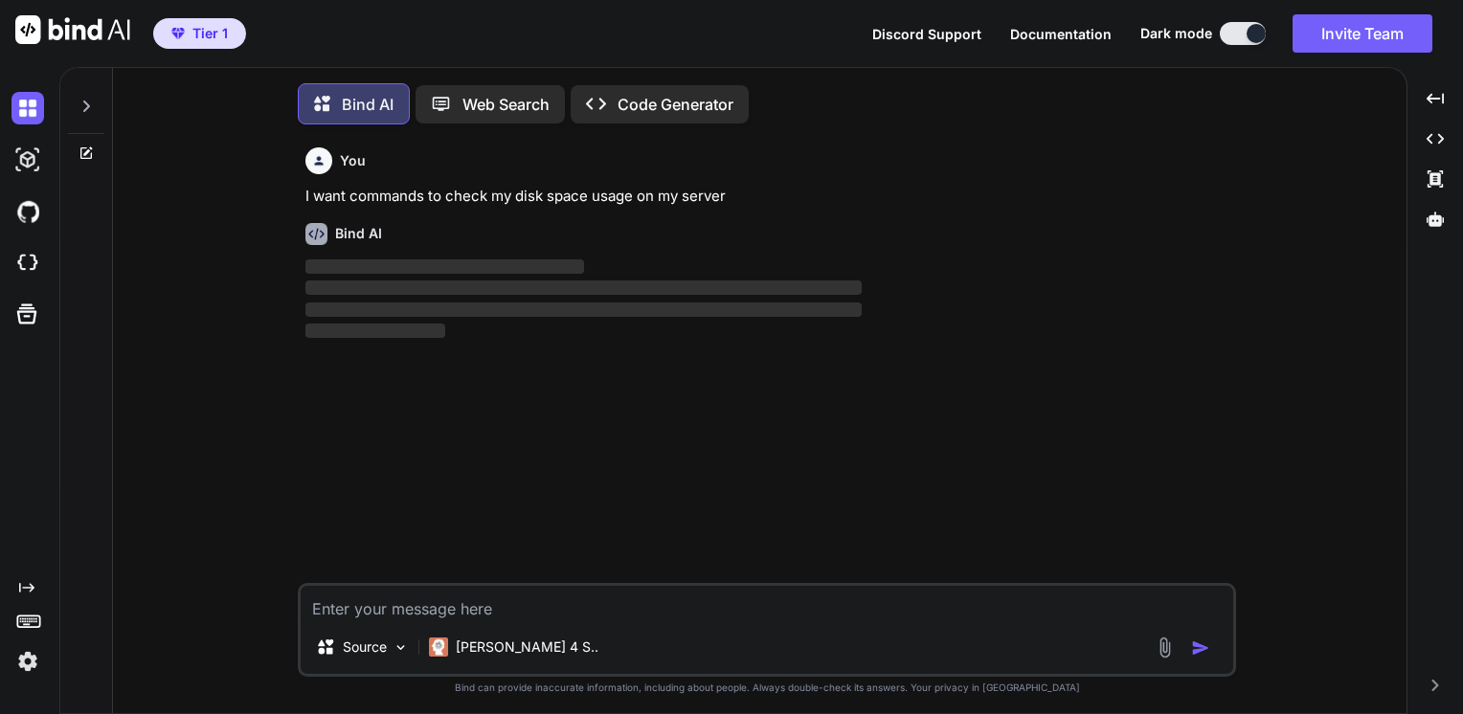
scroll to position [8, 0]
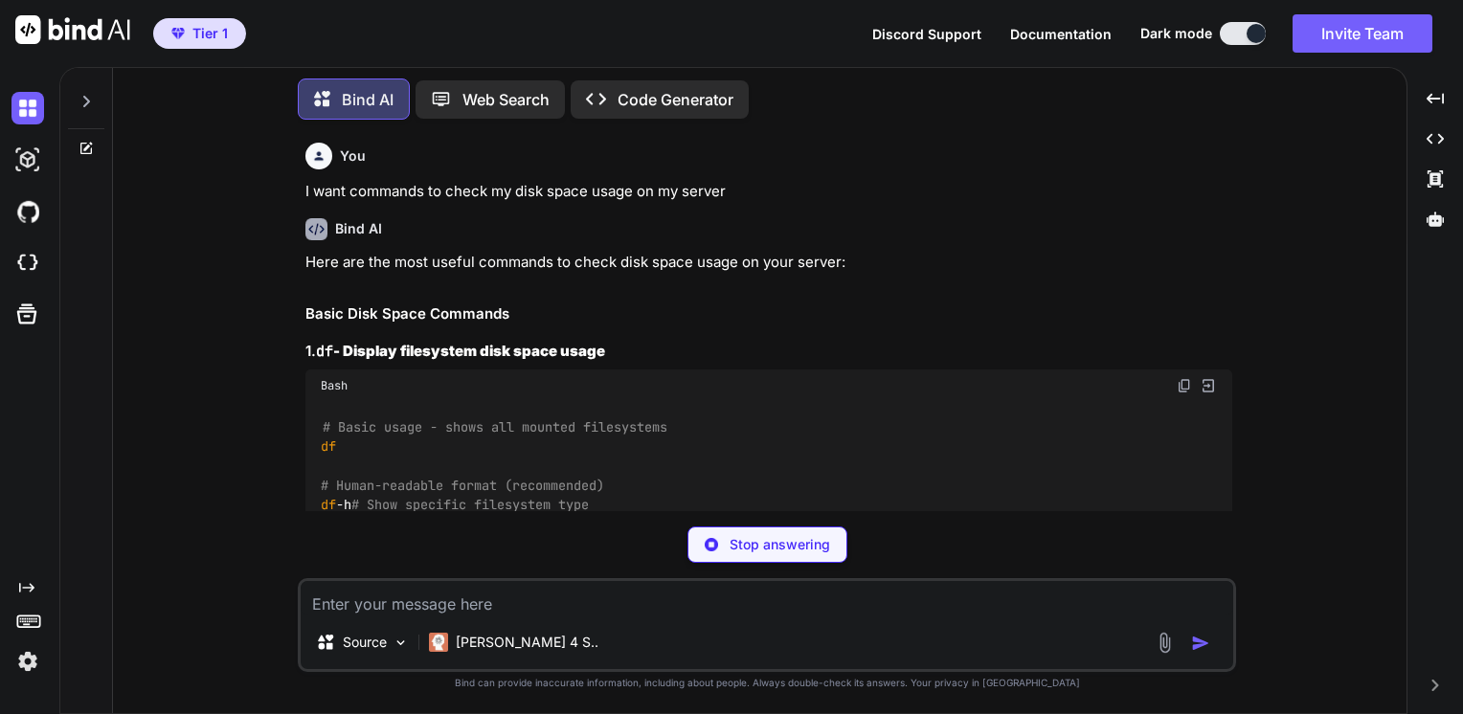
click at [966, 247] on div "Bind AI Here are the most useful commands to check disk space usage on your ser…" at bounding box center [768, 394] width 927 height 382
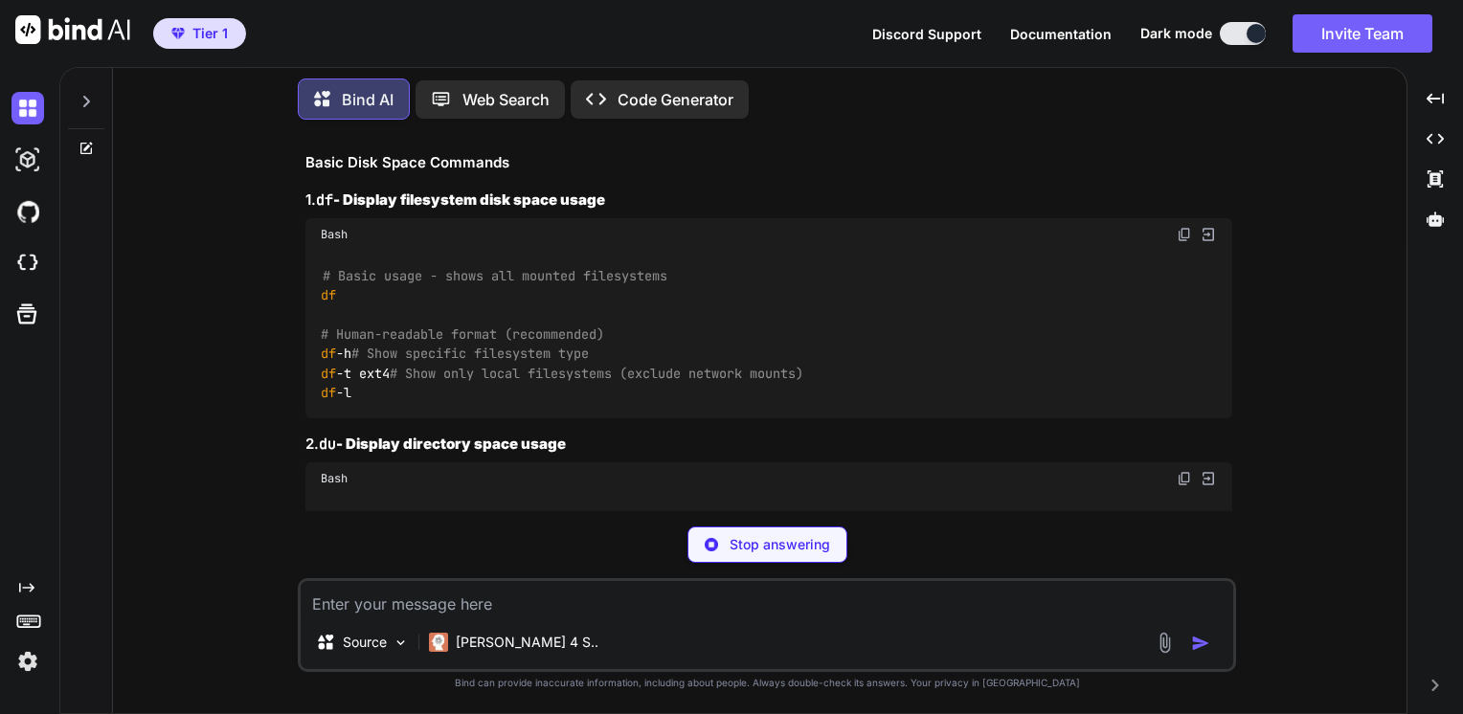
scroll to position [163, 0]
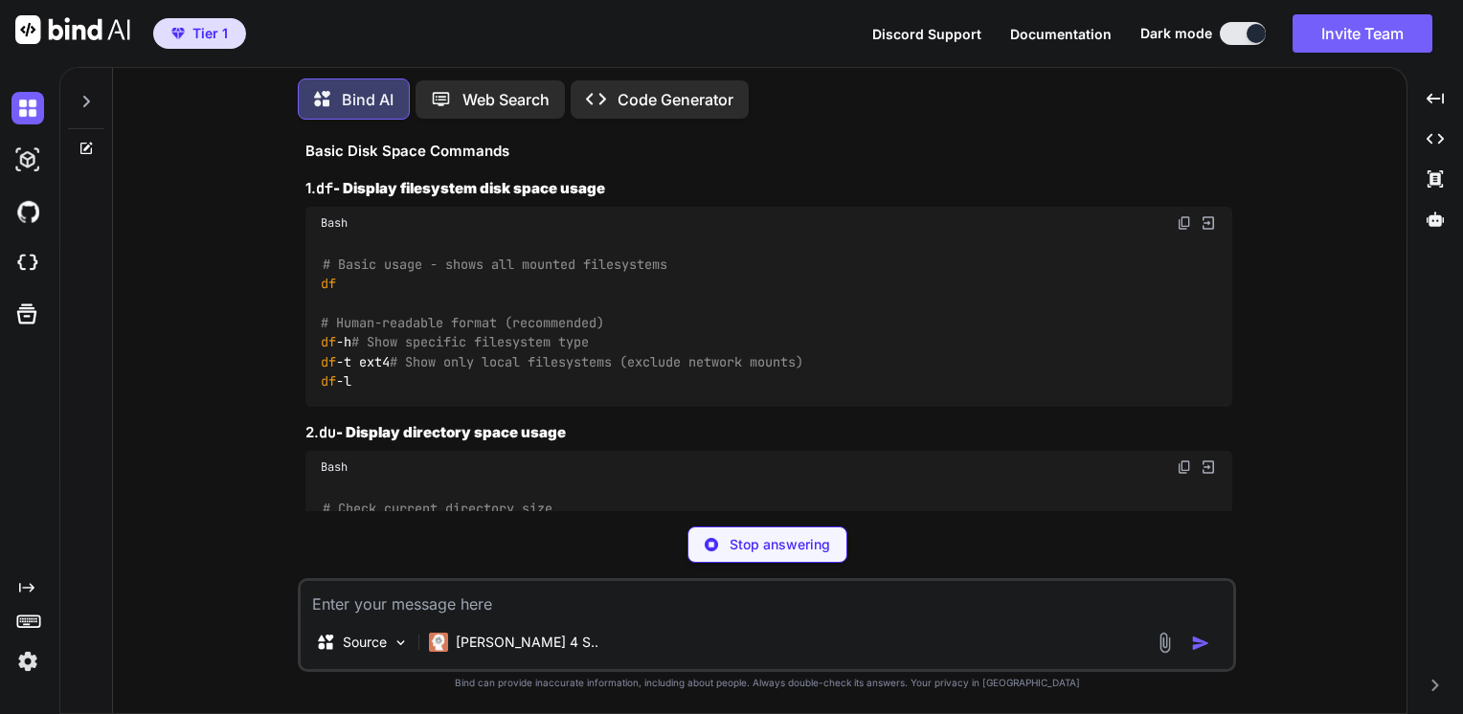
click at [324, 343] on span "df" at bounding box center [328, 342] width 15 height 17
copy code "df -h"
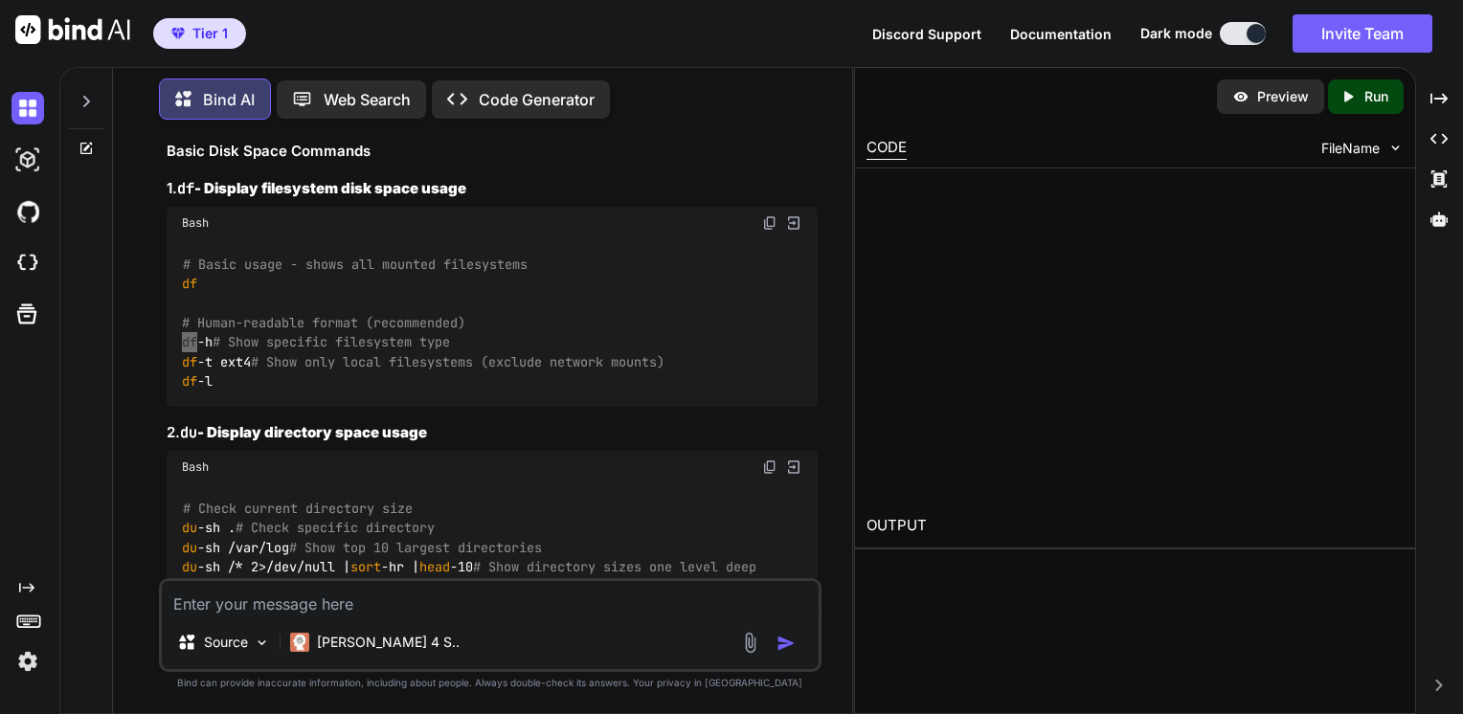
type textarea "x"
